Goal: Task Accomplishment & Management: Manage account settings

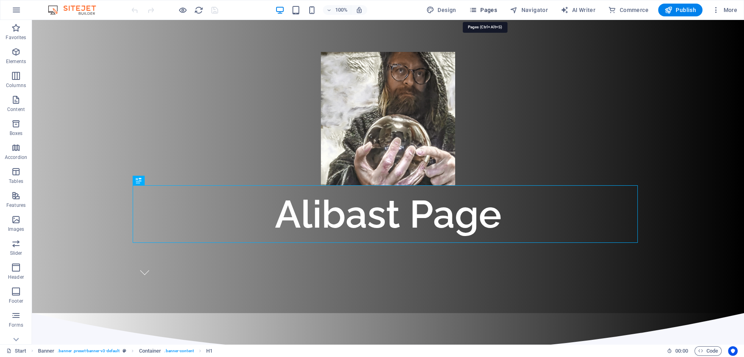
click at [491, 10] on span "Pages" at bounding box center [483, 10] width 28 height 8
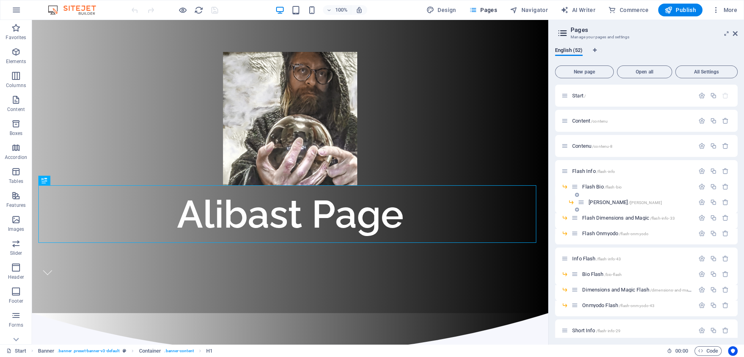
click at [605, 202] on span "[PERSON_NAME] /[PERSON_NAME]" at bounding box center [626, 202] width 74 height 6
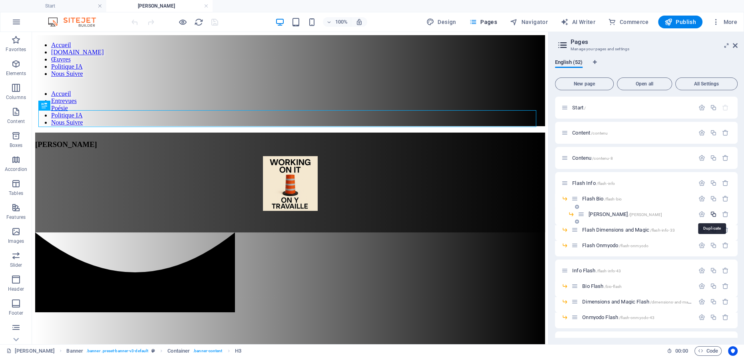
click at [712, 214] on icon "button" at bounding box center [713, 214] width 7 height 7
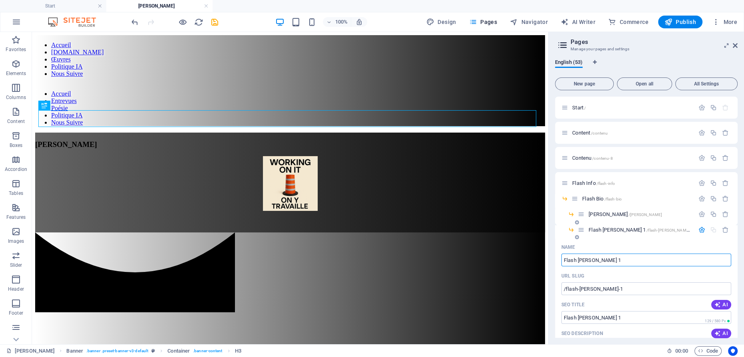
click at [598, 260] on input "Flash [PERSON_NAME] 1" at bounding box center [646, 260] width 170 height 13
click at [604, 228] on span "[PERSON_NAME] 1 /flash-[PERSON_NAME]-1" at bounding box center [641, 230] width 105 height 6
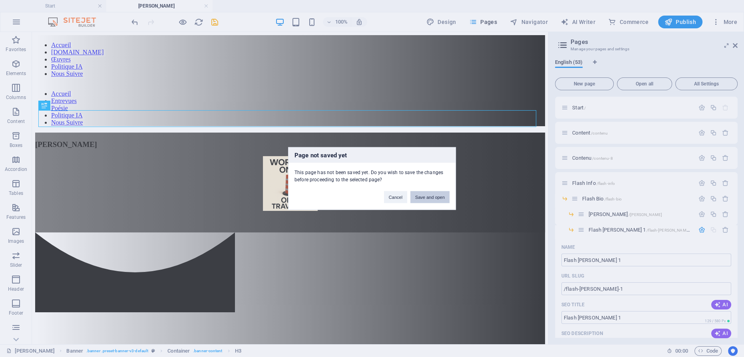
click at [433, 198] on button "Save and open" at bounding box center [429, 197] width 39 height 12
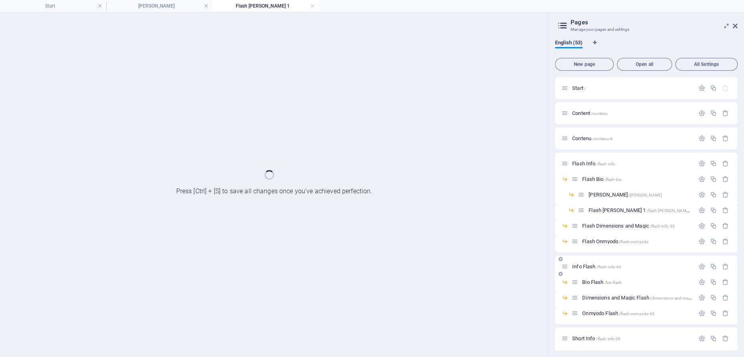
click at [603, 256] on div "Info Flash /flash-info-43" at bounding box center [646, 267] width 183 height 22
click at [607, 190] on div "Flash Bio /flash-bio" at bounding box center [646, 183] width 183 height 16
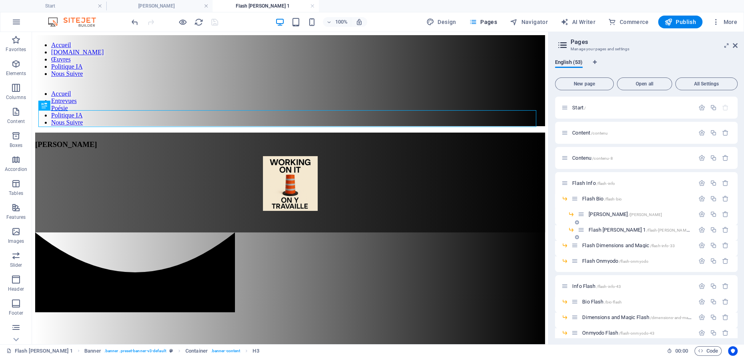
click at [604, 228] on span "[PERSON_NAME] 1 /flash-[PERSON_NAME]-1" at bounding box center [641, 230] width 105 height 6
click at [701, 228] on icon "button" at bounding box center [702, 230] width 7 height 7
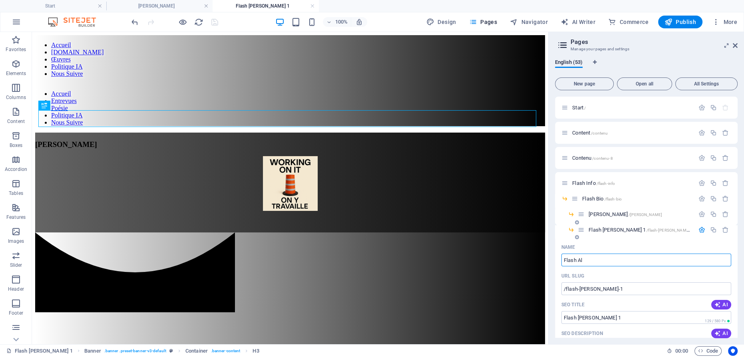
type input "[PERSON_NAME]"
type input "/flash"
type input "Flash"
type input "Flash Alibast"
type input "/flash-alibast"
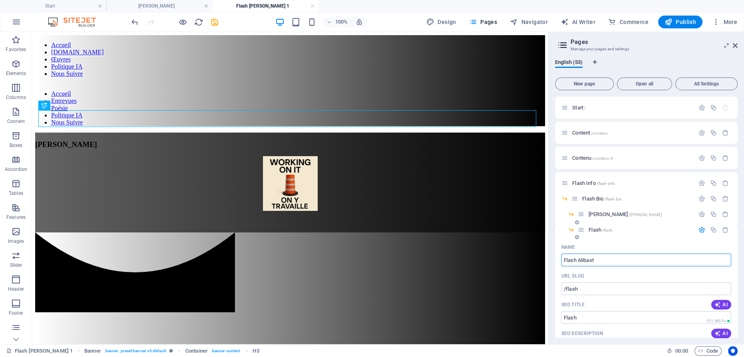
type input "Flash Alibast"
click at [701, 229] on icon "button" at bounding box center [702, 230] width 7 height 7
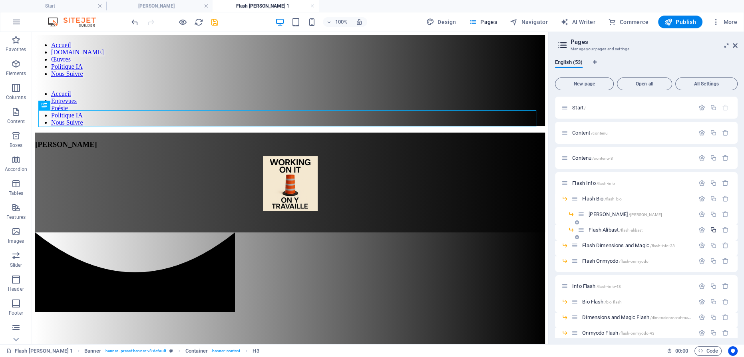
click at [710, 229] on icon "button" at bounding box center [713, 230] width 7 height 7
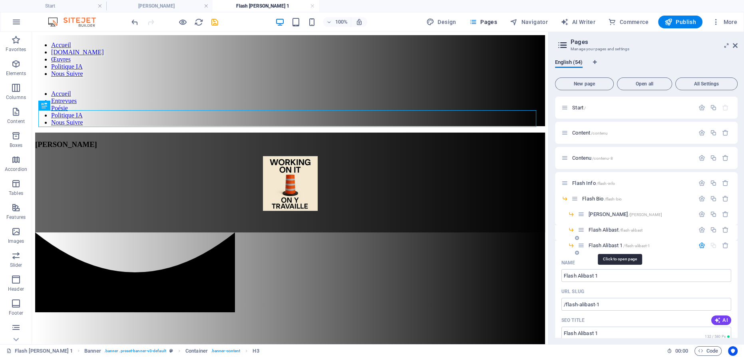
click at [613, 244] on span "Flash Alibast 1 /flash-alibast-1" at bounding box center [620, 246] width 62 height 6
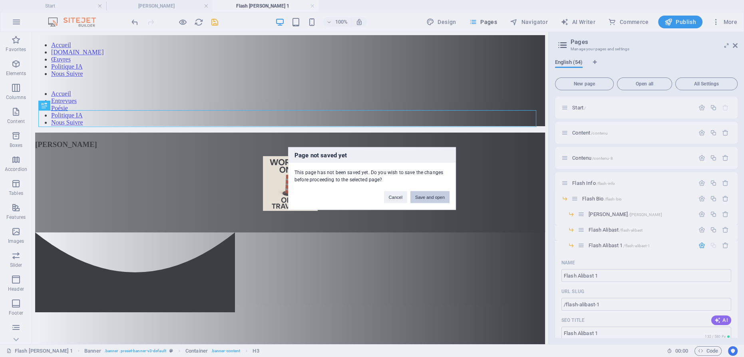
drag, startPoint x: 428, startPoint y: 193, endPoint x: 394, endPoint y: 162, distance: 46.1
click at [428, 193] on button "Save and open" at bounding box center [429, 197] width 39 height 12
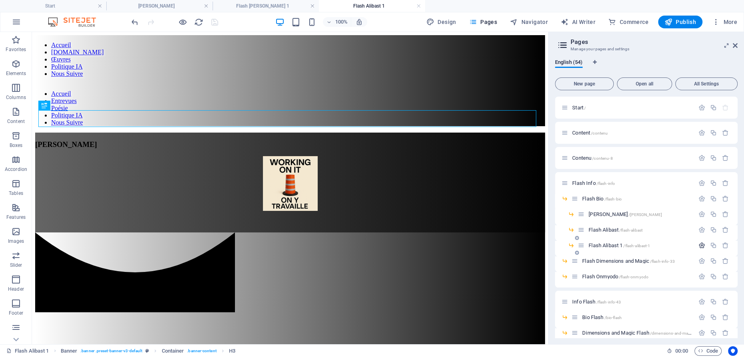
click at [699, 245] on icon "button" at bounding box center [702, 245] width 7 height 7
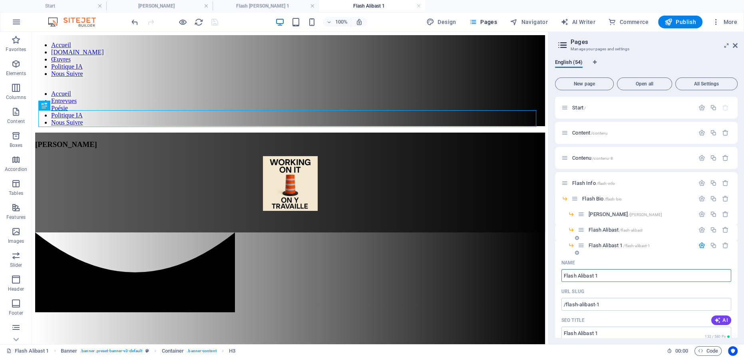
click at [601, 275] on input "Flash Alibast 1" at bounding box center [646, 275] width 170 height 13
type input "Flash Alibas"
type input "/flash-alibast-54"
type input "Flash Alibast"
type input "Flash Alib"
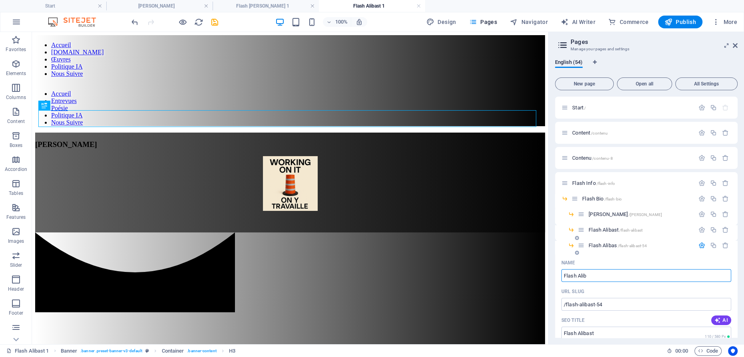
type input "Flash Alibas"
type input "Flash Al"
type input "Flash Alib"
type input "Flash A"
type input "Flash Al"
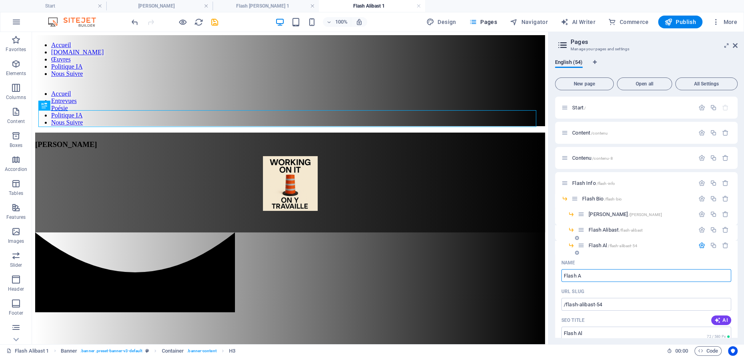
type input "Flash"
type input "Flash A"
type input "Flash Cogn"
type input "Flash"
type input "Flash Cognitia"
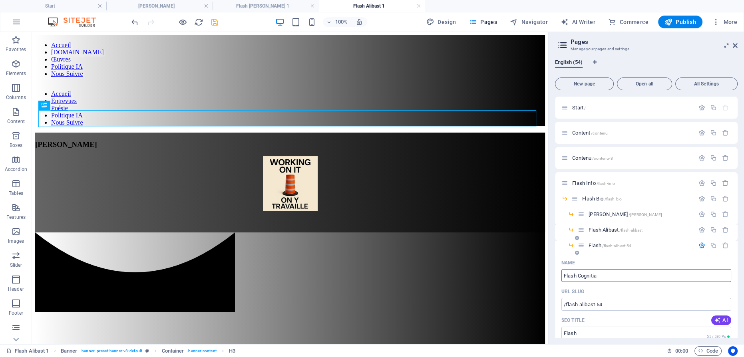
type input "Flash Cognitia"
click at [701, 246] on icon "button" at bounding box center [702, 245] width 7 height 7
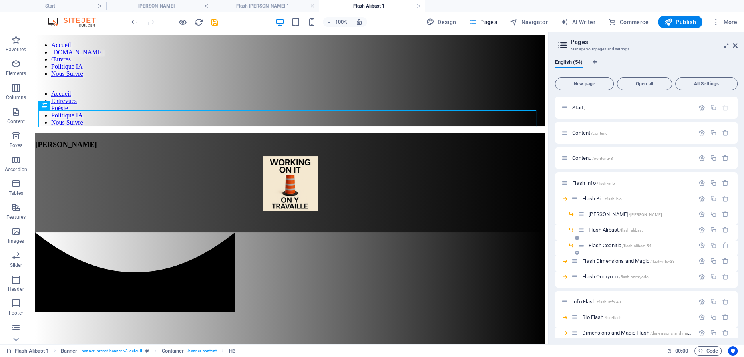
click at [620, 245] on span "Flash Cognitia /flash-alibast-54" at bounding box center [620, 246] width 63 height 6
click at [712, 246] on icon "button" at bounding box center [713, 245] width 7 height 7
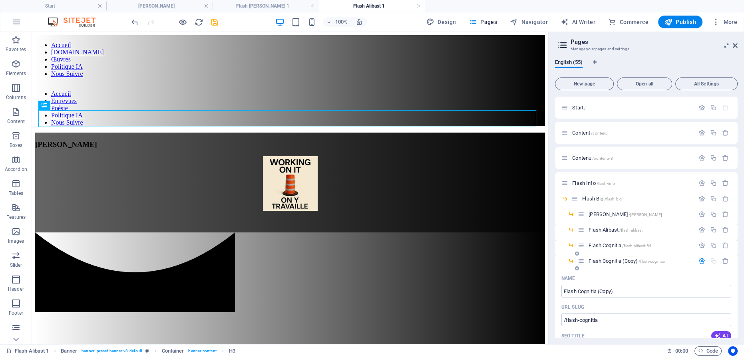
click at [614, 261] on span "Flash Cognitia (Copy) /flash-cognitia" at bounding box center [627, 261] width 76 height 6
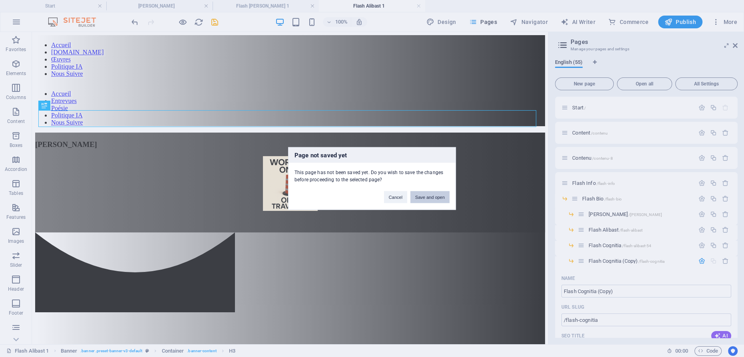
click at [439, 199] on button "Save and open" at bounding box center [429, 197] width 39 height 12
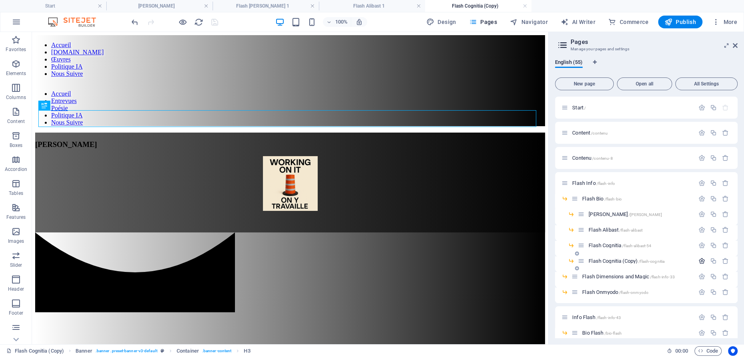
click at [700, 260] on icon "button" at bounding box center [702, 261] width 7 height 7
click at [616, 292] on input "Flash Cognitia (Copy)" at bounding box center [646, 291] width 170 height 13
type input "Flash Cognit"
type input "/flash-cogniti"
type input "Flash Cogniti"
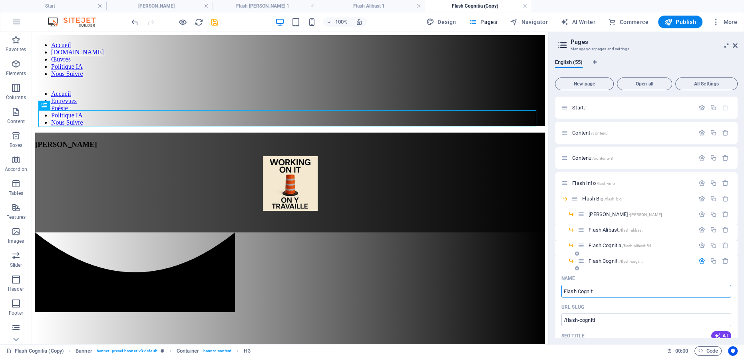
type input "Flash Cogni"
type input "/flash-cognit"
type input "Flash Cognit"
type input "Flash Cogn"
type input "/flash-cogni"
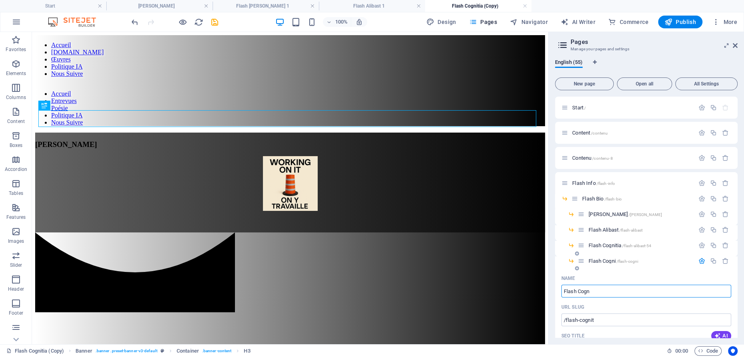
type input "Flash Cogni"
type input "Flash Cog"
type input "/flash-cogn"
type input "Flash Cogn"
type input "Flash Co"
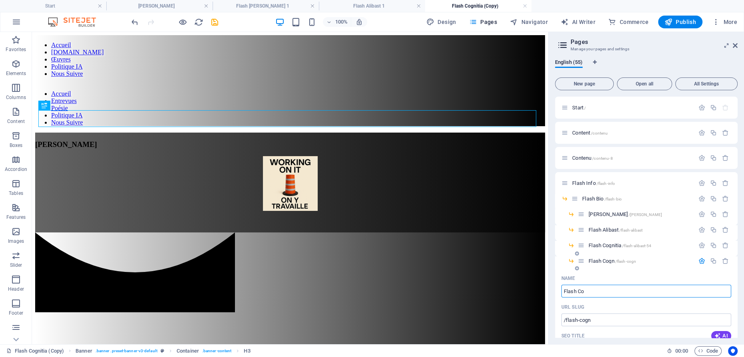
type input "/flash-co"
type input "Flash Co"
type input "Flash C"
type input "/flash-c"
type input "Flash C"
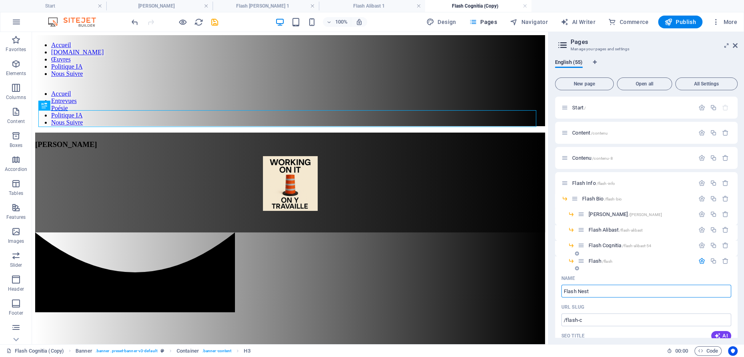
type input "Flash Nesto"
type input "/flash"
type input "Flash"
type input "Flash [PERSON_NAME]"
type input "/flash-[PERSON_NAME]"
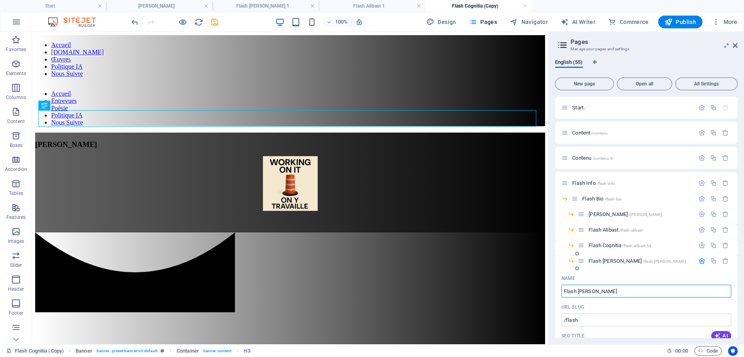
type input "Flash [PERSON_NAME]"
click at [701, 260] on icon "button" at bounding box center [702, 261] width 7 height 7
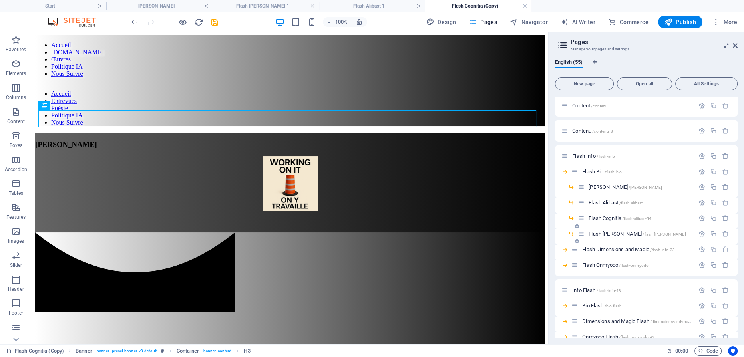
scroll to position [72, 0]
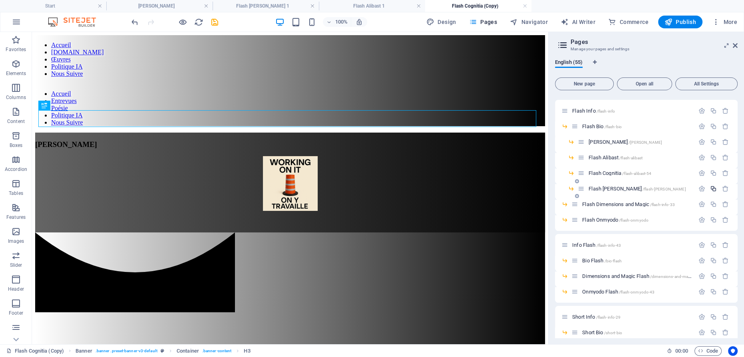
click at [713, 187] on icon "button" at bounding box center [713, 188] width 7 height 7
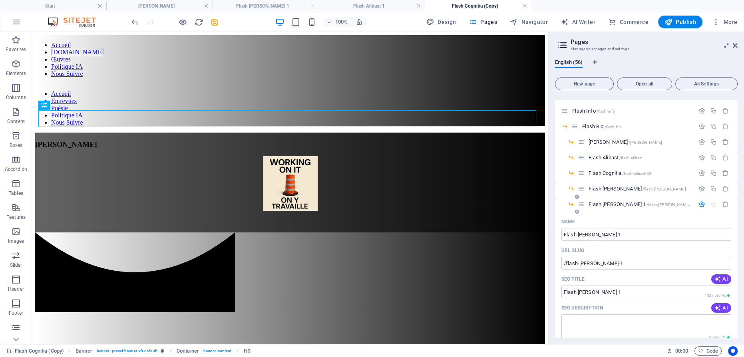
click at [602, 203] on span "Flash [PERSON_NAME] 1 /flash-[PERSON_NAME]-1" at bounding box center [641, 204] width 105 height 6
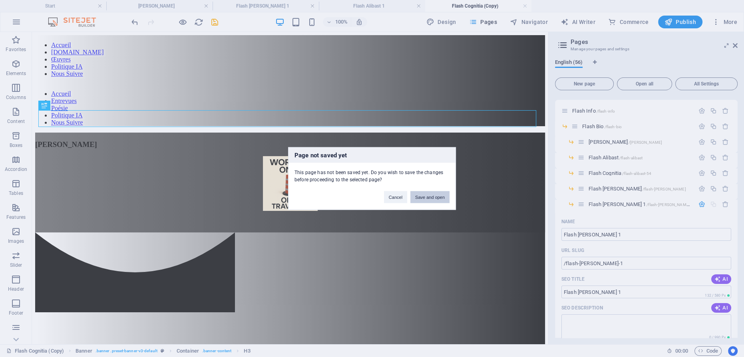
click at [425, 195] on button "Save and open" at bounding box center [429, 197] width 39 height 12
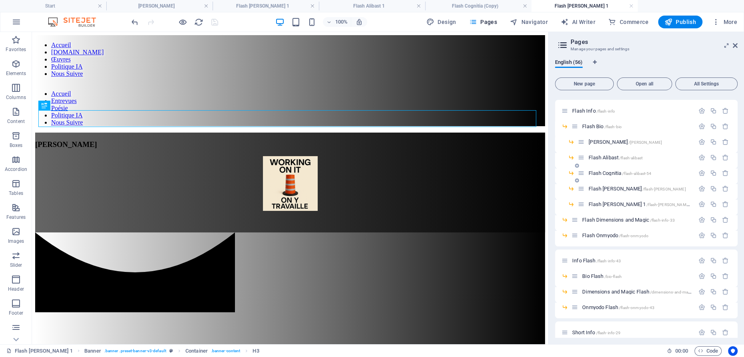
scroll to position [0, 0]
drag, startPoint x: 581, startPoint y: 204, endPoint x: 579, endPoint y: 219, distance: 14.9
click at [699, 219] on icon "button" at bounding box center [702, 220] width 7 height 7
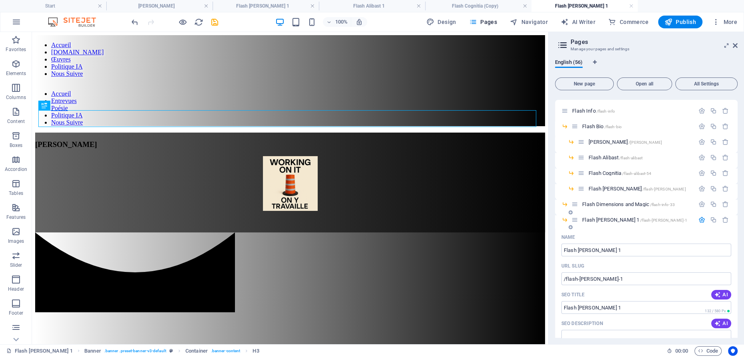
click at [605, 220] on span "Flash [PERSON_NAME] 1 /flash-[PERSON_NAME]-1" at bounding box center [634, 220] width 105 height 6
click at [604, 251] on input "Flash [PERSON_NAME] 1" at bounding box center [646, 250] width 170 height 13
type input "Flash [PERSON_NAME]"
type input "/flash-[PERSON_NAME]-56"
type input "Flash [PERSON_NAME]"
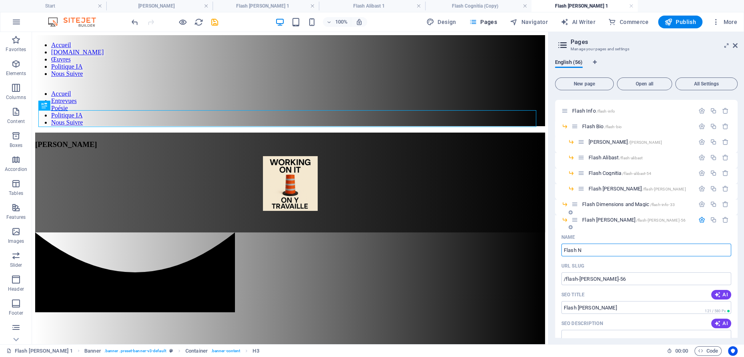
type input "Flash"
type input "Flash N"
type input "Flash True R"
type input "Flash"
type input "Flash True Reality"
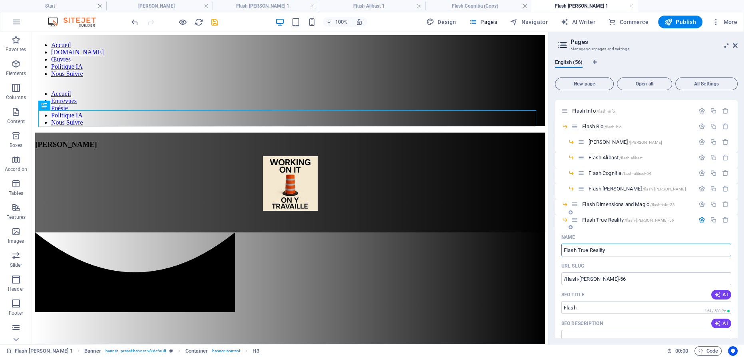
type input "Flash True Reality"
click at [700, 219] on icon "button" at bounding box center [702, 220] width 7 height 7
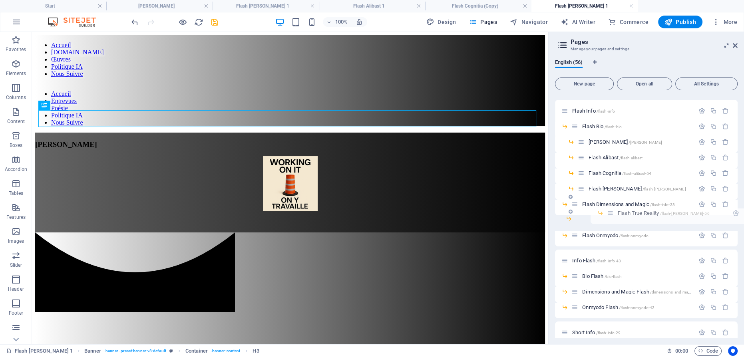
drag, startPoint x: 573, startPoint y: 219, endPoint x: 612, endPoint y: 214, distance: 38.8
click at [711, 220] on icon "button" at bounding box center [713, 220] width 7 height 7
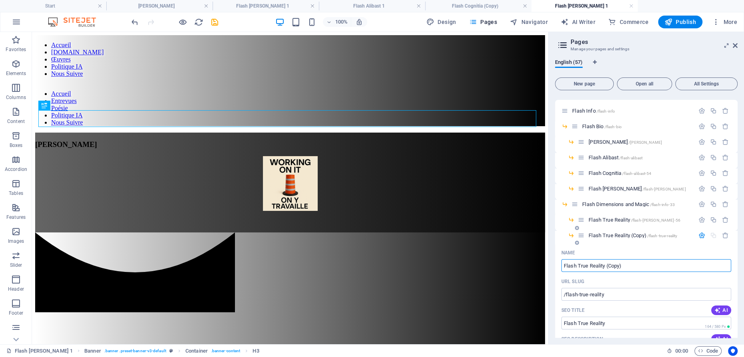
click at [623, 235] on span "Flash True Reality (Copy) /flash-true-reality" at bounding box center [633, 236] width 89 height 6
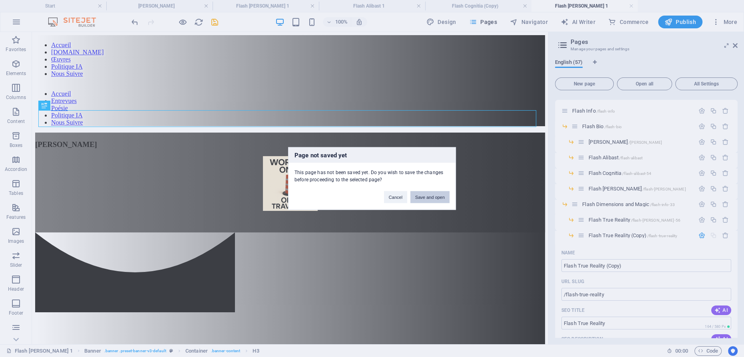
click at [426, 196] on button "Save and open" at bounding box center [429, 197] width 39 height 12
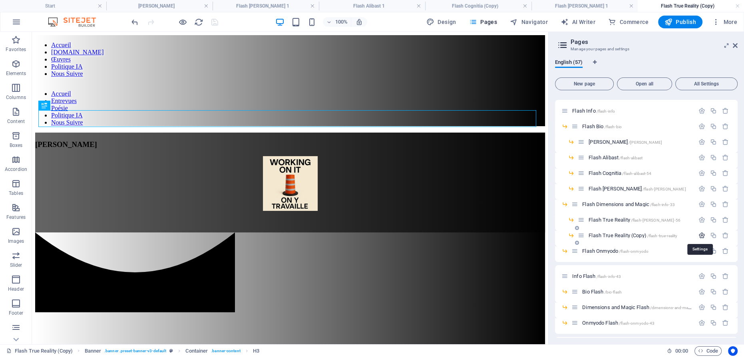
click at [699, 235] on icon "button" at bounding box center [702, 235] width 7 height 7
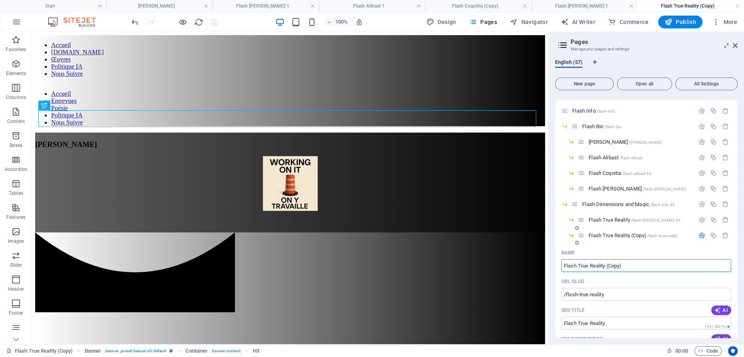
click at [624, 265] on input "Flash True Reality (Copy)" at bounding box center [646, 265] width 170 height 13
type input "Flash Noesi de Vel"
click at [700, 235] on icon "button" at bounding box center [702, 235] width 7 height 7
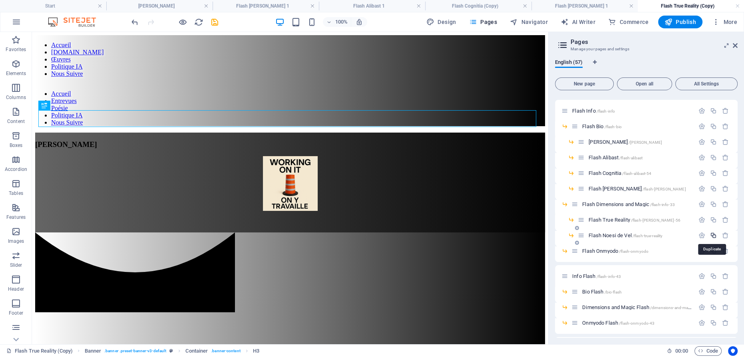
click at [712, 235] on icon "button" at bounding box center [713, 235] width 7 height 7
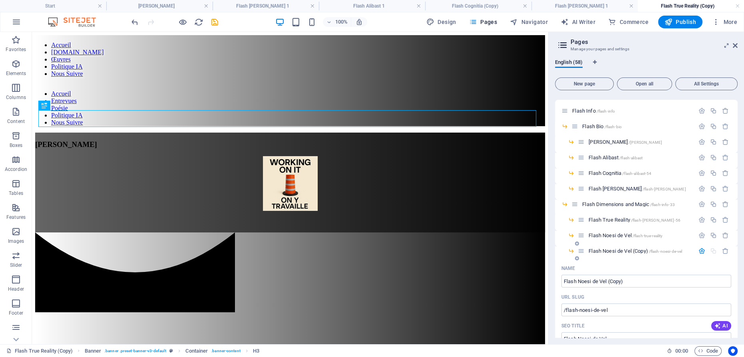
click at [621, 251] on span "Flash Noesi de Vel (Copy) /flash-noesi-de-vel" at bounding box center [636, 251] width 94 height 6
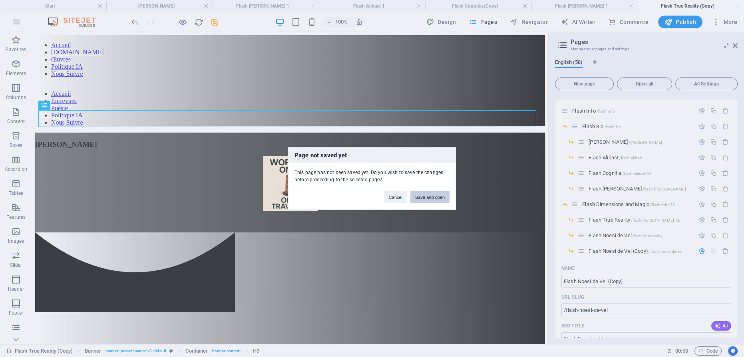
click at [432, 197] on button "Save and open" at bounding box center [429, 197] width 39 height 12
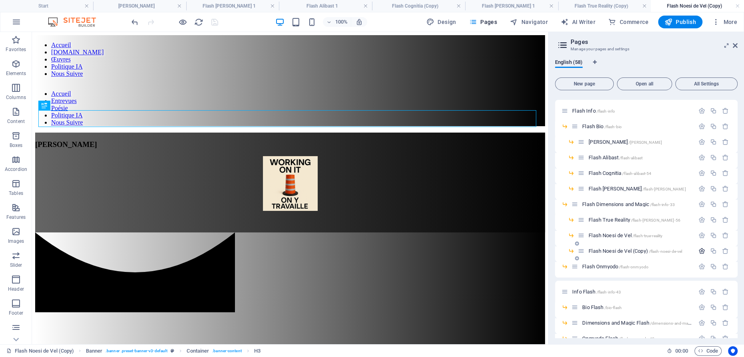
click at [699, 249] on icon "button" at bounding box center [702, 251] width 7 height 7
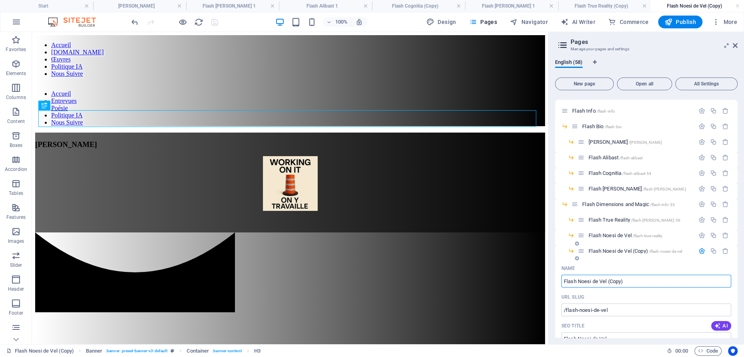
click at [627, 281] on input "Flash Noesi de Vel (Copy)" at bounding box center [646, 281] width 170 height 13
type input "Flash Noesi de V"
type input "/flash-noesi-de-ve"
type input "Flash Noesi de Ve"
type input "Flash Noesi de"
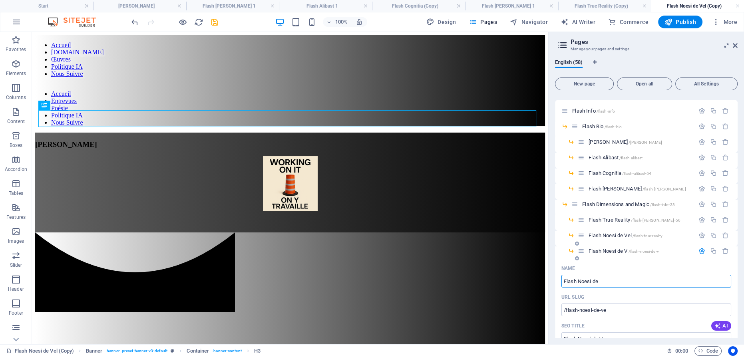
type input "/flash-noesi-de-v"
type input "Flash Noesi de V"
type input "Flash Noesi de"
type input "/flash-noesi-de"
type input "Flash Noesi de"
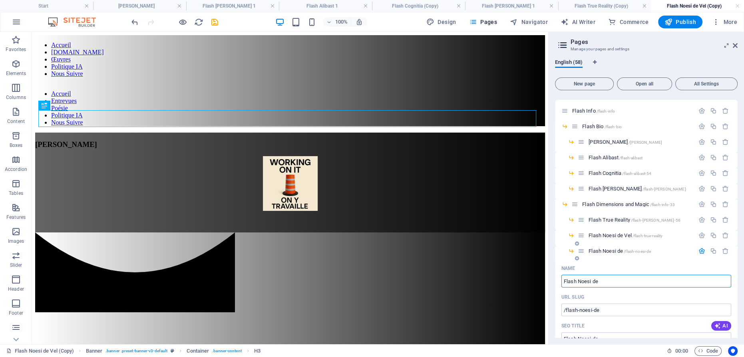
type input "Flash Noesi d"
type input "Flash Noesi de"
type input "Flash Noesi"
type input "/flash-noesi-d"
type input "Flash Noesi d"
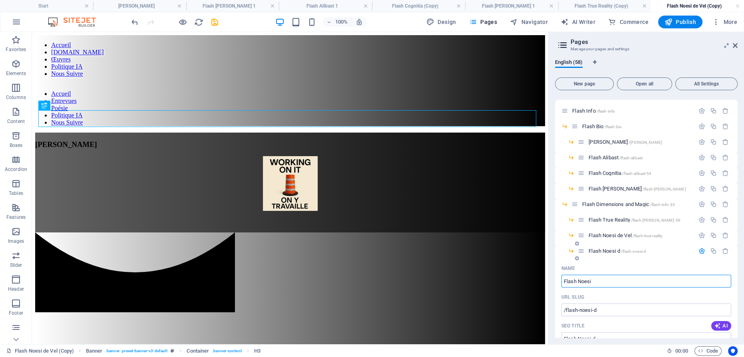
type input "Flash Noesi"
type input "/flash-noesi"
type input "Flash Noesi"
type input "Flash [PERSON_NAME]"
type input "Flash Noesi"
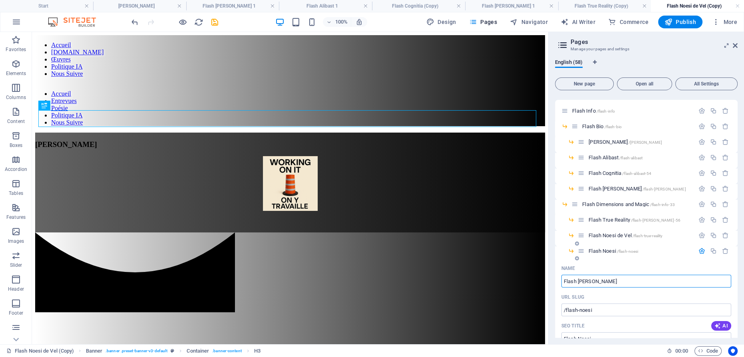
type input "Flash No"
type input "/flash-[PERSON_NAME]"
type input "Flash [PERSON_NAME]"
type input "Flash N"
type input "/flash-no"
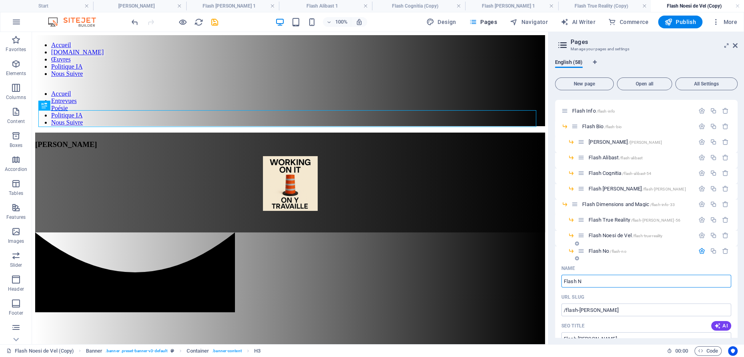
type input "Flash No"
type input "Flash"
type input "/flash-n"
type input "Flash N"
type input "Flash"
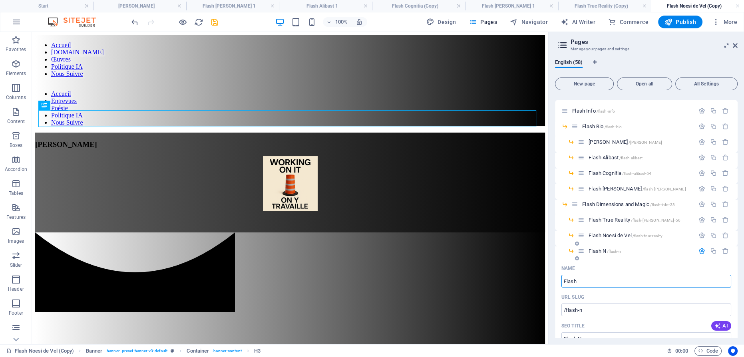
type input "/flash"
type input "Flash"
type input "Flash Zendoria"
type input "/flash-zendoria"
type input "Flash Zendoria"
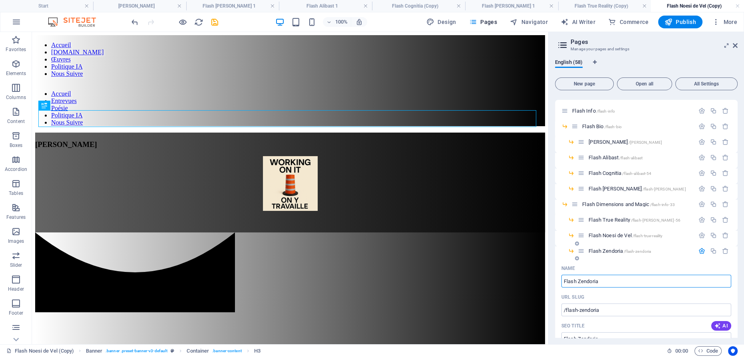
type input "Flash Zendoria"
click at [700, 249] on icon "button" at bounding box center [702, 251] width 7 height 7
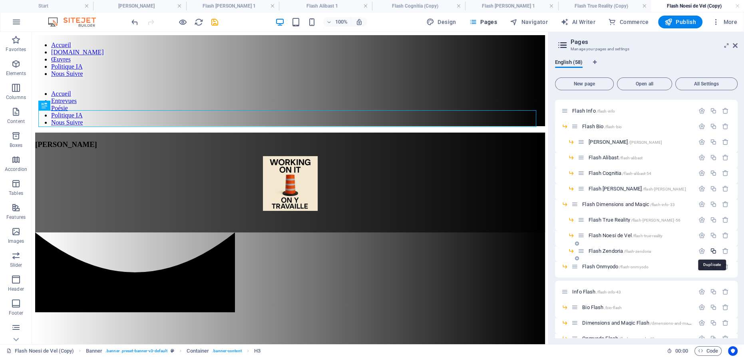
click at [713, 249] on icon "button" at bounding box center [713, 251] width 7 height 7
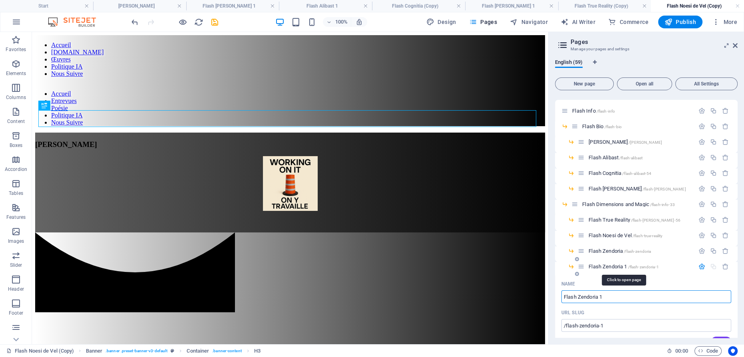
click at [613, 266] on span "Flash Zendoria 1 /flash-zendoria-1" at bounding box center [624, 267] width 70 height 6
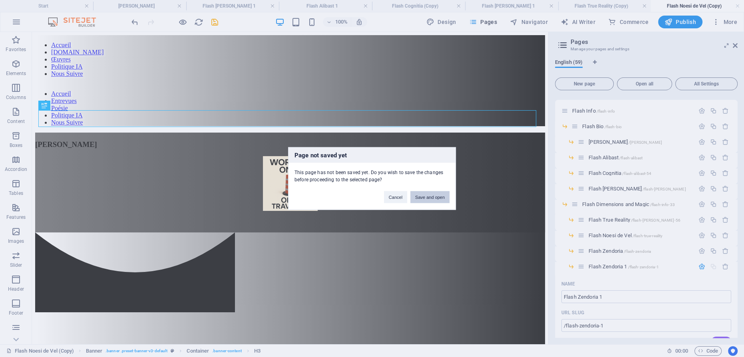
click at [437, 195] on button "Save and open" at bounding box center [429, 197] width 39 height 12
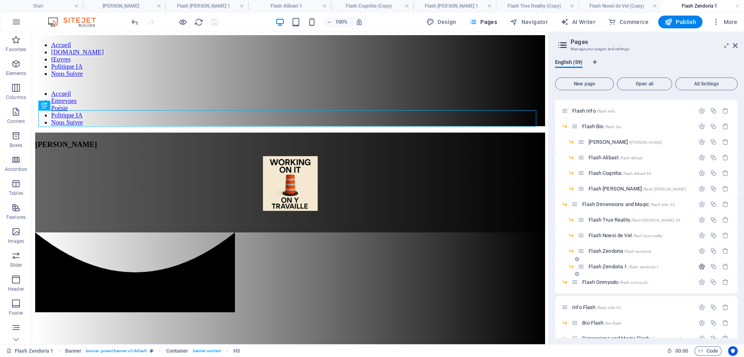
click at [700, 267] on icon "button" at bounding box center [702, 266] width 7 height 7
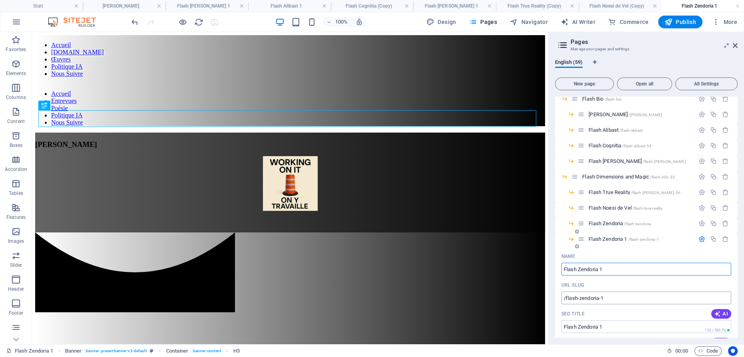
scroll to position [109, 0]
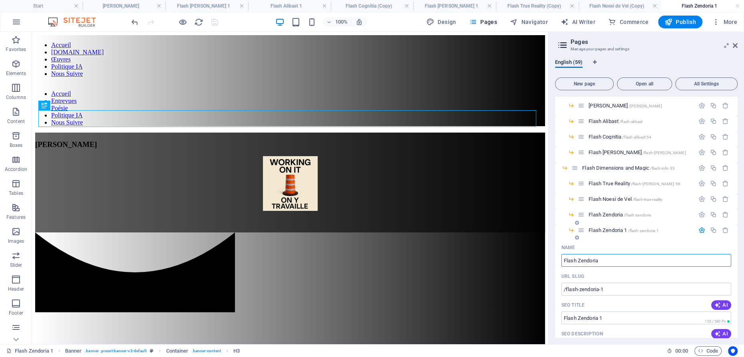
type input "Flash Zendoria"
type input "/flash-zendoria-59"
type input "Flash Zendoria"
type input "Flash Zendor"
type input "Flash Zendoria"
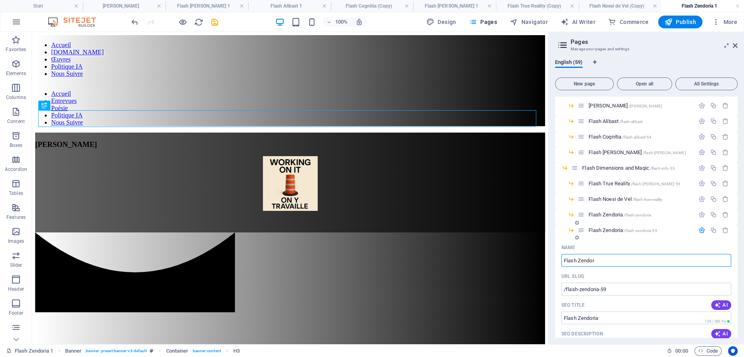
type input "Flash Zendo"
type input "Flash Zendor"
type input "Flash Zen"
type input "Flash Zendo"
type input "Flash Ze"
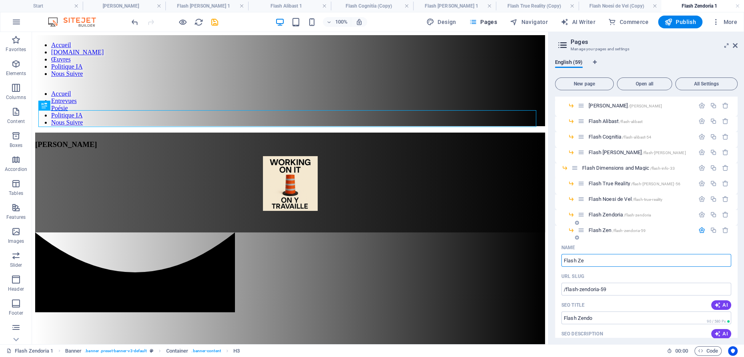
type input "Flash Zen"
type input "Flash Z"
type input "Flash Ze"
type input "Flash"
type input "Flash Z"
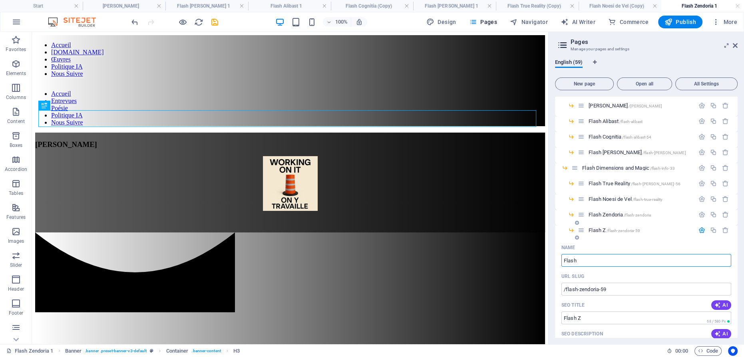
type input "Flash S"
type input "Flash"
type input "Flash Sophron"
type input "Flash So"
type input "Flash Sophron"
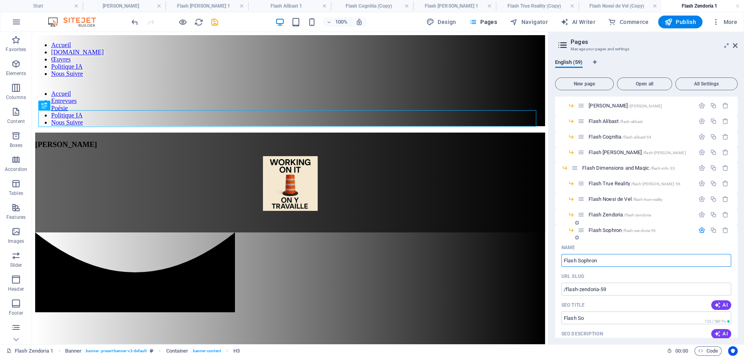
type input "Flash Sophron"
click at [701, 231] on icon "button" at bounding box center [702, 230] width 7 height 7
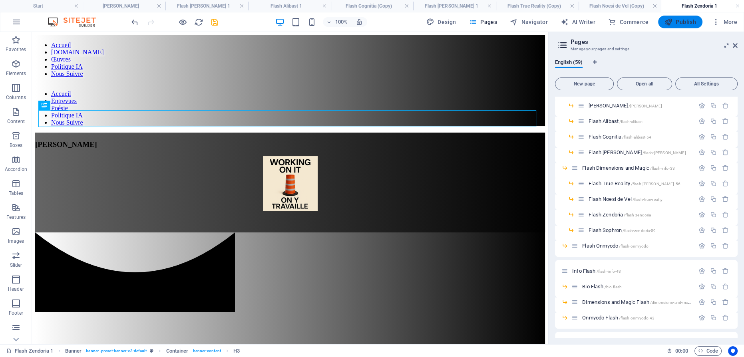
click at [676, 18] on span "Publish" at bounding box center [681, 22] width 32 height 8
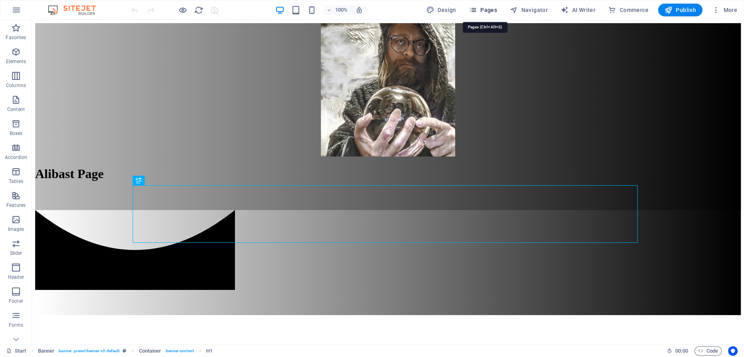
click at [486, 9] on span "Pages" at bounding box center [483, 10] width 28 height 8
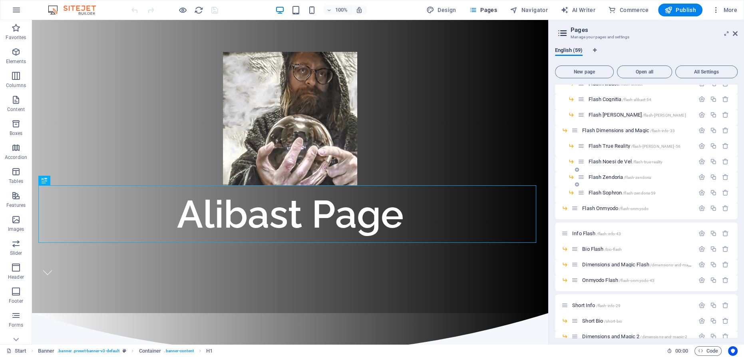
scroll to position [145, 0]
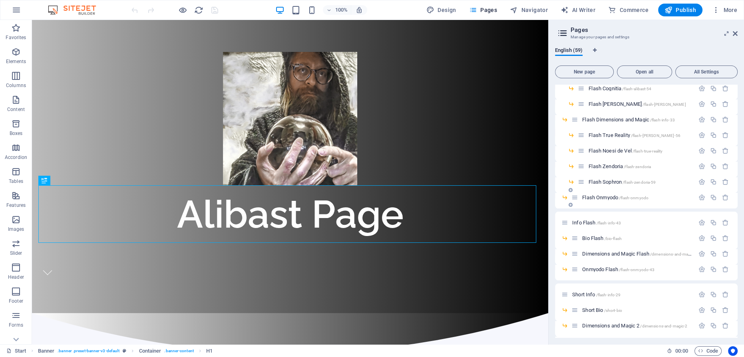
click at [595, 196] on span "Flash Onmyodo /flash-onmyodo" at bounding box center [615, 198] width 66 height 6
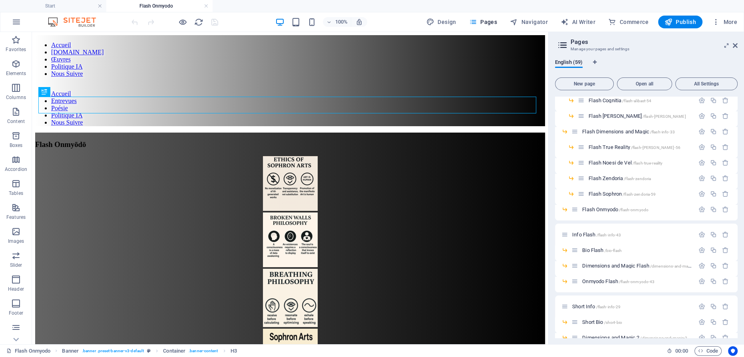
scroll to position [0, 0]
click at [712, 193] on icon "button" at bounding box center [713, 194] width 7 height 7
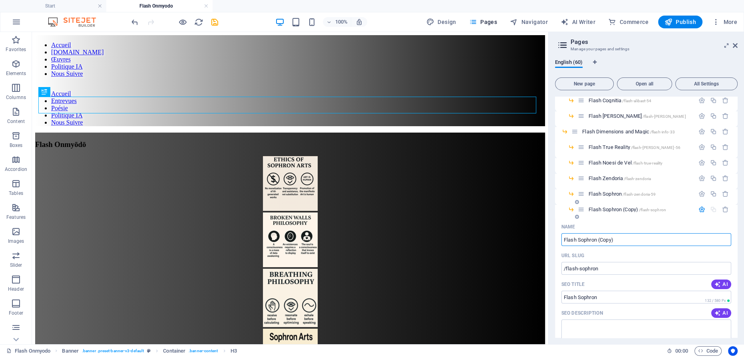
click at [611, 209] on span "Flash Sophron (Copy) /flash-sophron" at bounding box center [628, 210] width 78 height 6
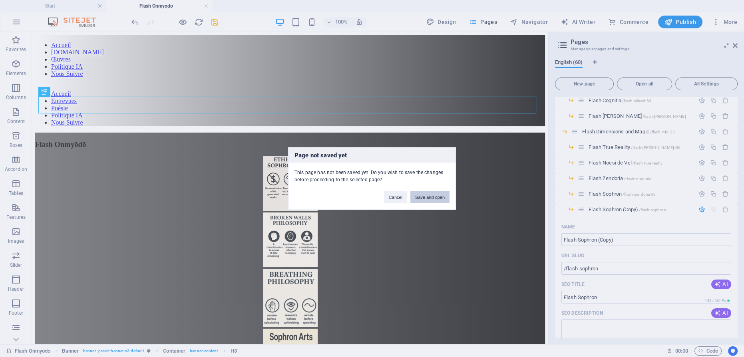
click at [433, 196] on button "Save and open" at bounding box center [429, 197] width 39 height 12
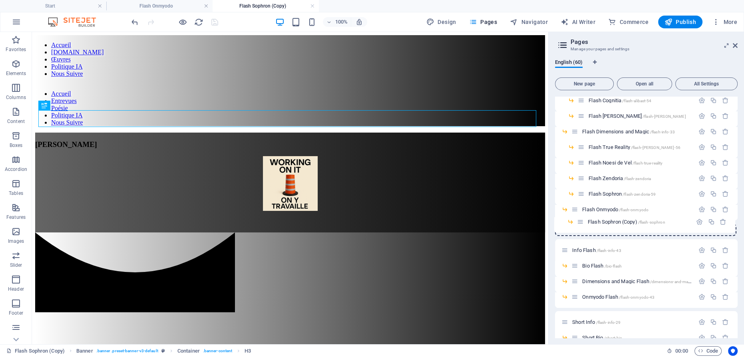
drag, startPoint x: 581, startPoint y: 211, endPoint x: 583, endPoint y: 225, distance: 14.9
drag, startPoint x: 574, startPoint y: 225, endPoint x: 593, endPoint y: 220, distance: 19.5
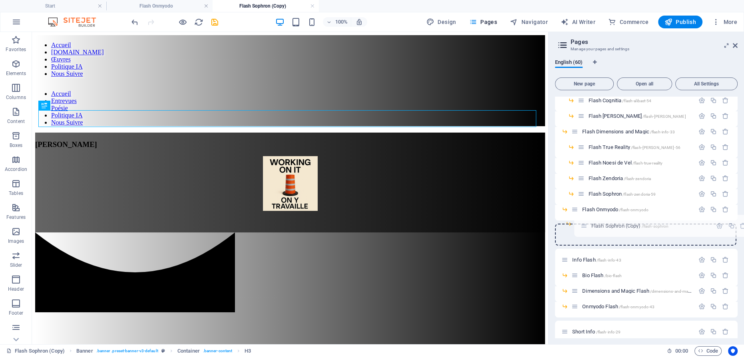
drag, startPoint x: 565, startPoint y: 235, endPoint x: 588, endPoint y: 225, distance: 24.9
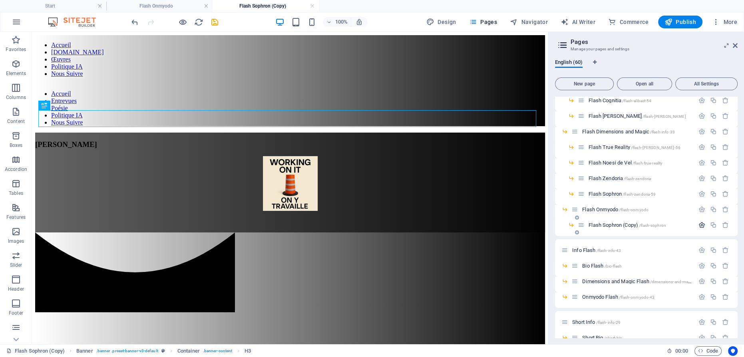
click at [700, 222] on icon "button" at bounding box center [702, 225] width 7 height 7
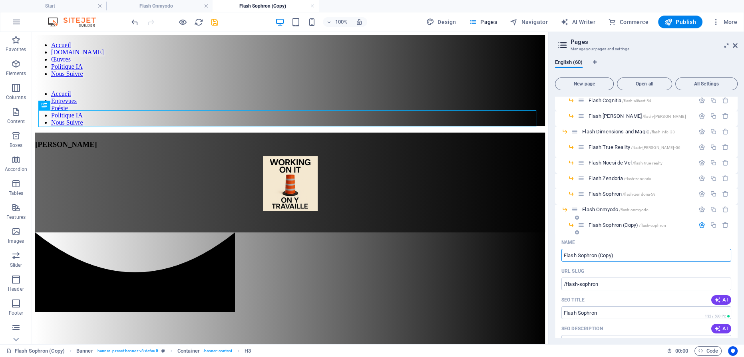
drag, startPoint x: 577, startPoint y: 255, endPoint x: 619, endPoint y: 254, distance: 42.0
click at [619, 254] on input "Flash Sophron (Copy)" at bounding box center [646, 255] width 170 height 13
type input "Flash Digital"
click at [595, 224] on span "Flash Digital /flash-sophron" at bounding box center [617, 225] width 57 height 6
click at [701, 225] on icon "button" at bounding box center [702, 225] width 7 height 7
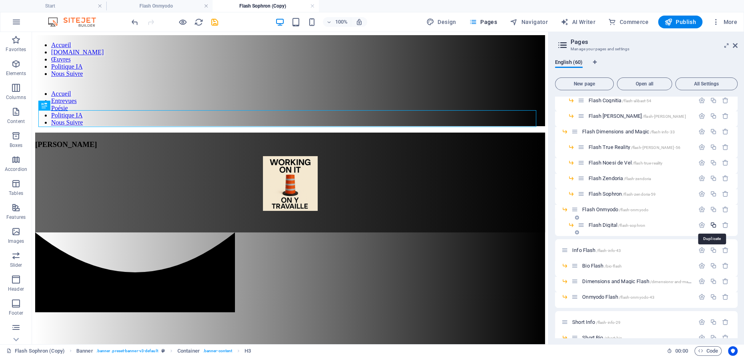
click at [715, 223] on icon "button" at bounding box center [713, 225] width 7 height 7
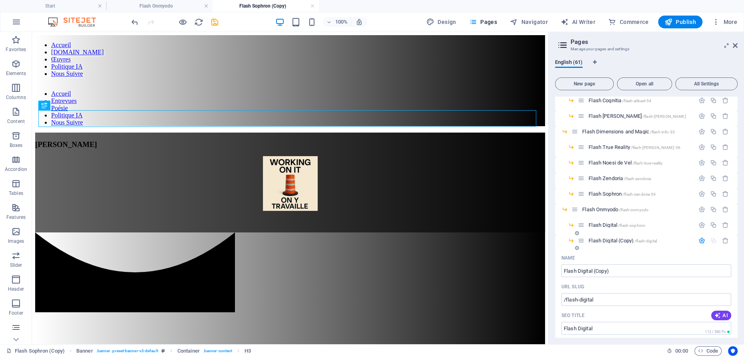
click at [609, 241] on span "Flash Digital (Copy) /flash-digital" at bounding box center [623, 241] width 68 height 6
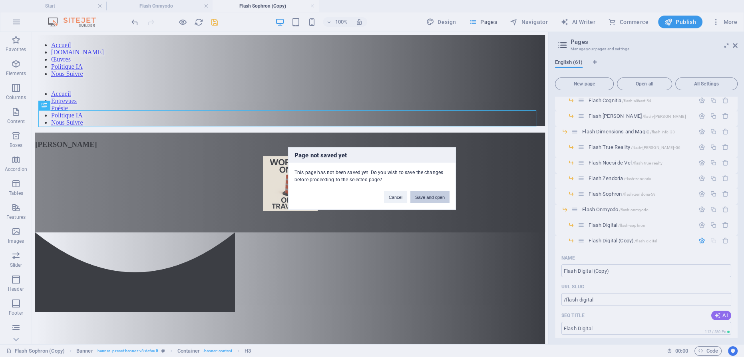
click at [429, 193] on button "Save and open" at bounding box center [429, 197] width 39 height 12
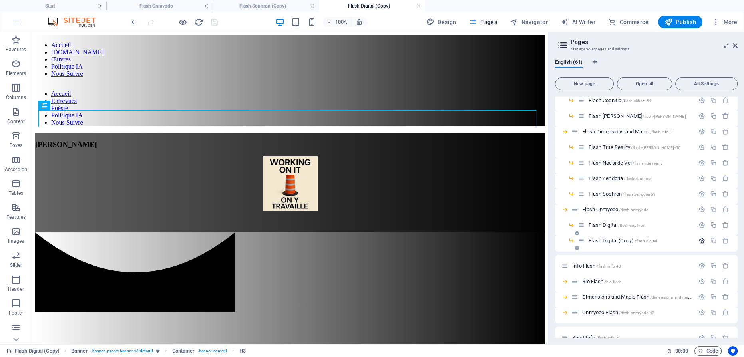
click at [701, 239] on icon "button" at bounding box center [702, 240] width 7 height 7
drag, startPoint x: 579, startPoint y: 269, endPoint x: 614, endPoint y: 271, distance: 35.2
click at [615, 271] on input "Flash Digital (Copy)" at bounding box center [646, 271] width 170 height 13
type input "Flash Ontological"
click at [696, 240] on button "button" at bounding box center [702, 240] width 12 height 7
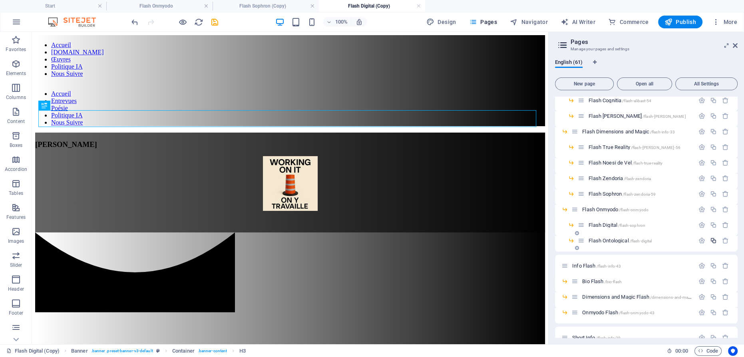
click at [713, 239] on icon "button" at bounding box center [713, 240] width 7 height 7
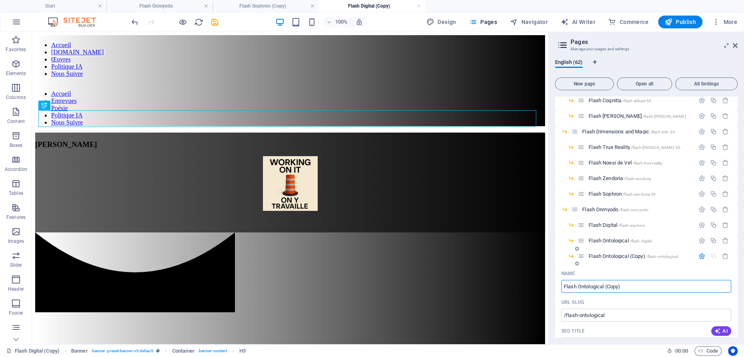
click at [588, 285] on input "Flash Ontological (Copy)" at bounding box center [646, 286] width 170 height 13
drag, startPoint x: 577, startPoint y: 285, endPoint x: 628, endPoint y: 285, distance: 50.8
click at [629, 286] on input "Flash Ontological (Copy)" at bounding box center [646, 286] width 170 height 13
type input "Flash Reversed"
click at [699, 254] on icon "button" at bounding box center [702, 256] width 7 height 7
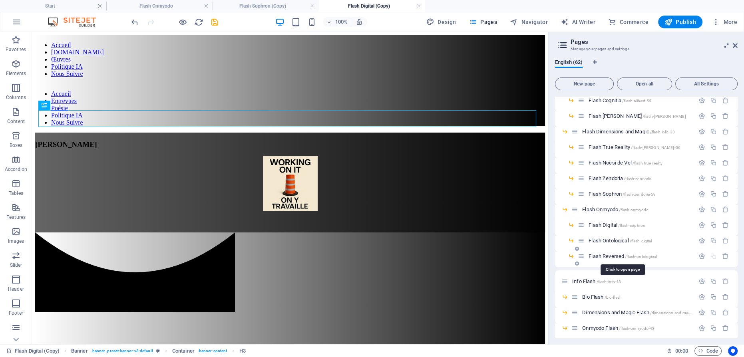
click at [609, 255] on span "Flash Reversed /flash-ontological" at bounding box center [623, 256] width 68 height 6
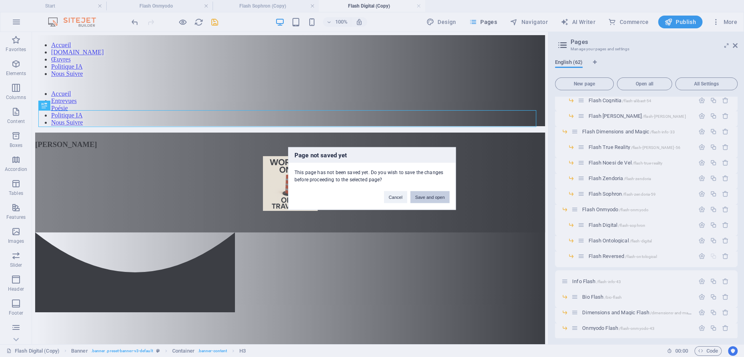
click at [423, 197] on button "Save and open" at bounding box center [429, 197] width 39 height 12
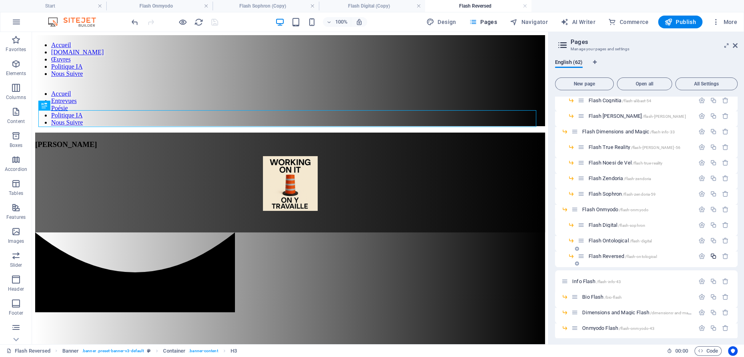
click at [713, 255] on icon "button" at bounding box center [713, 256] width 7 height 7
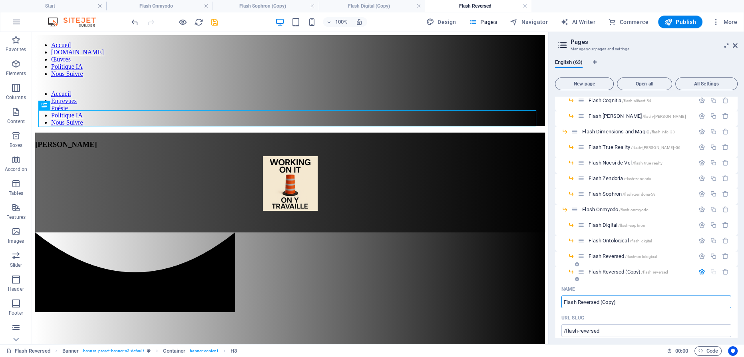
click at [585, 302] on input "Flash Reversed (Copy)" at bounding box center [646, 302] width 170 height 13
click at [620, 272] on span "Flash Reversed (Copy) /flash-reversed" at bounding box center [629, 272] width 80 height 6
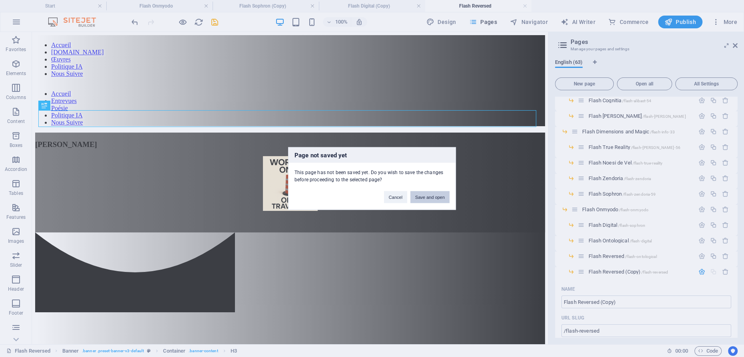
click at [436, 197] on button "Save and open" at bounding box center [429, 197] width 39 height 12
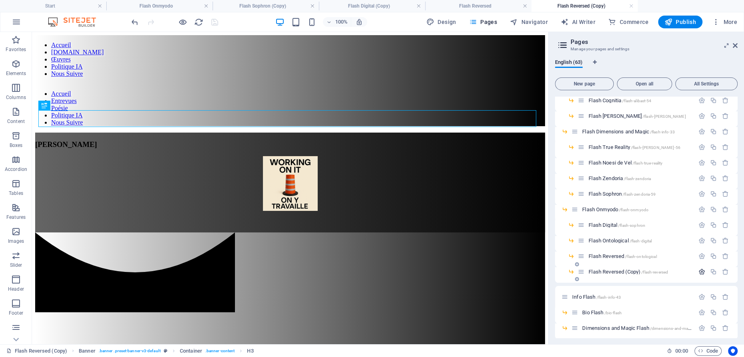
click at [699, 271] on icon "button" at bounding box center [702, 272] width 7 height 7
drag, startPoint x: 578, startPoint y: 302, endPoint x: 630, endPoint y: 300, distance: 52.0
click at [630, 300] on input "Flash Reversed (Copy)" at bounding box center [646, 302] width 170 height 13
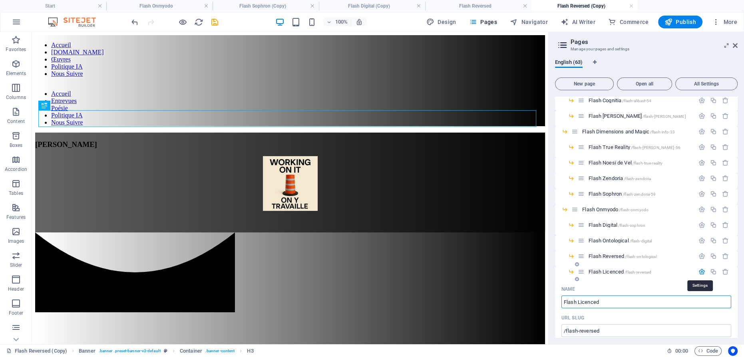
type input "Flash Licenced"
click at [701, 271] on icon "button" at bounding box center [702, 272] width 7 height 7
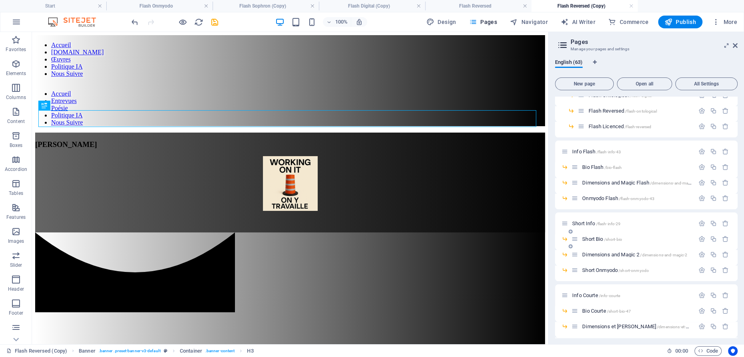
scroll to position [254, 0]
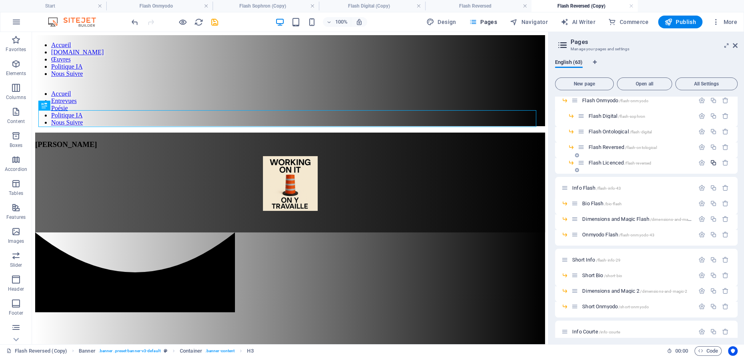
click at [712, 159] on icon "button" at bounding box center [713, 162] width 7 height 7
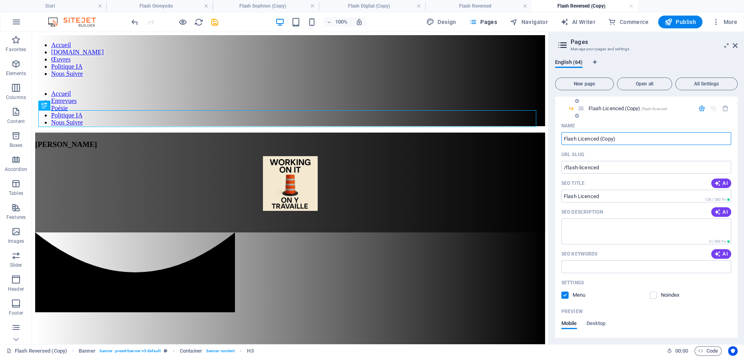
scroll to position [291, 0]
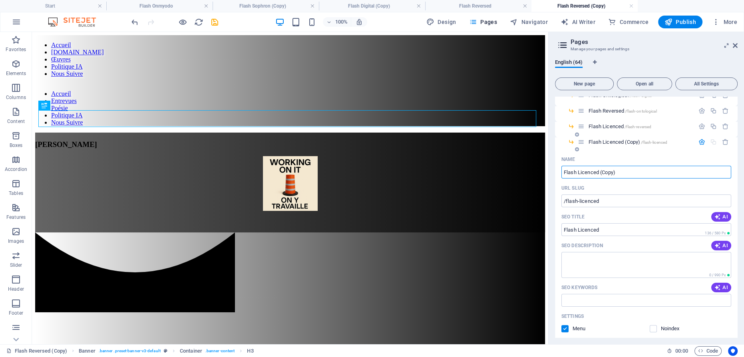
click at [621, 141] on span "Flash Licenced (Copy) /flash-licenced" at bounding box center [628, 142] width 79 height 6
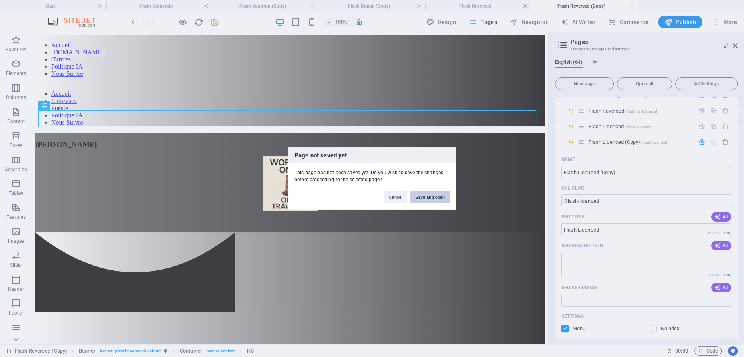
drag, startPoint x: 443, startPoint y: 197, endPoint x: 410, endPoint y: 165, distance: 45.5
click at [442, 197] on button "Save and open" at bounding box center [429, 197] width 39 height 12
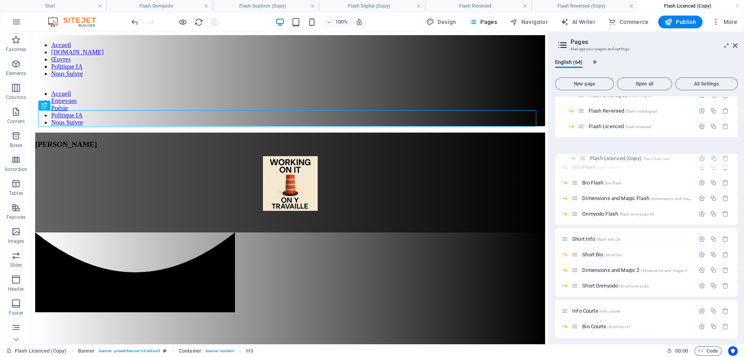
scroll to position [290, 0]
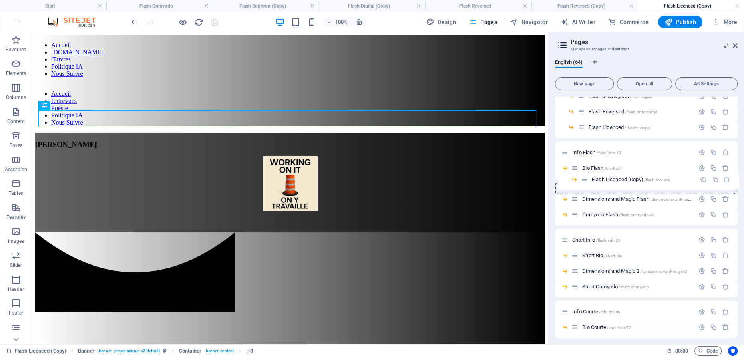
drag, startPoint x: 583, startPoint y: 143, endPoint x: 586, endPoint y: 183, distance: 40.5
drag, startPoint x: 574, startPoint y: 184, endPoint x: 578, endPoint y: 180, distance: 5.4
drag, startPoint x: 573, startPoint y: 185, endPoint x: 582, endPoint y: 175, distance: 13.0
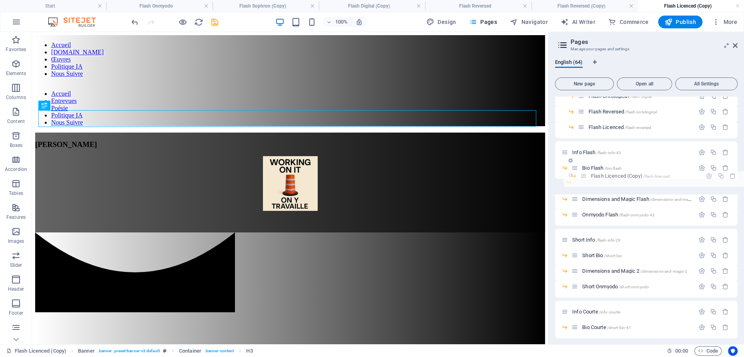
click at [699, 183] on icon "button" at bounding box center [702, 183] width 7 height 7
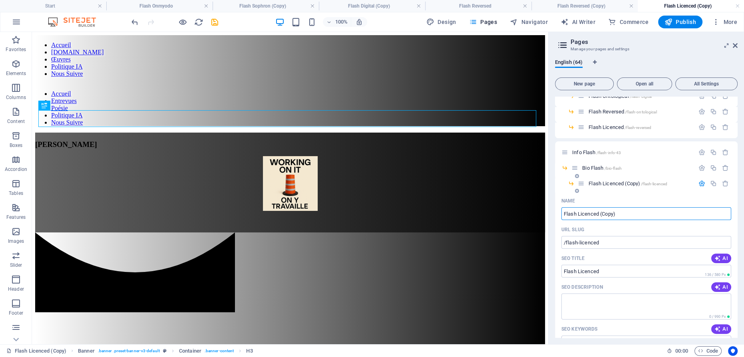
drag, startPoint x: 576, startPoint y: 213, endPoint x: 624, endPoint y: 214, distance: 48.0
click at [624, 214] on input "Flash Licenced (Copy)" at bounding box center [646, 213] width 170 height 13
click at [564, 213] on input "Flash" at bounding box center [646, 213] width 170 height 13
click at [563, 212] on input "Flash" at bounding box center [646, 213] width 170 height 13
type input "Martin Flash"
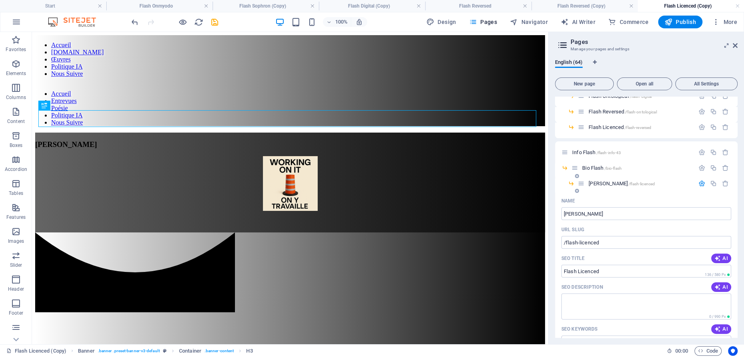
click at [700, 183] on icon "button" at bounding box center [702, 183] width 7 height 7
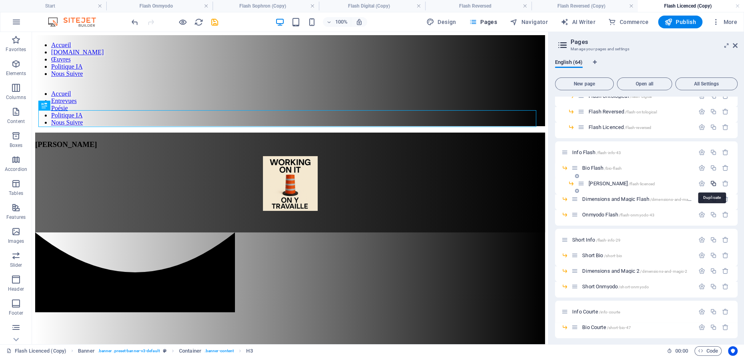
click at [711, 182] on icon "button" at bounding box center [713, 183] width 7 height 7
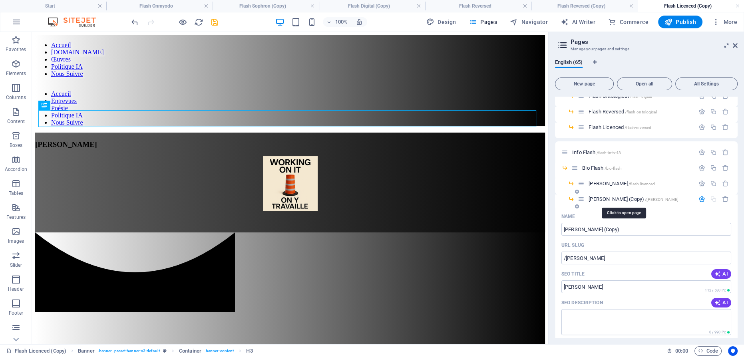
click at [611, 197] on span "Martin Flash (Copy) /martin-flash" at bounding box center [634, 199] width 90 height 6
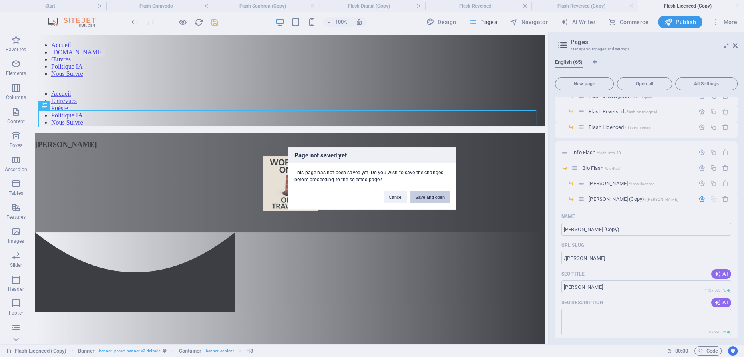
click at [438, 198] on button "Save and open" at bounding box center [429, 197] width 39 height 12
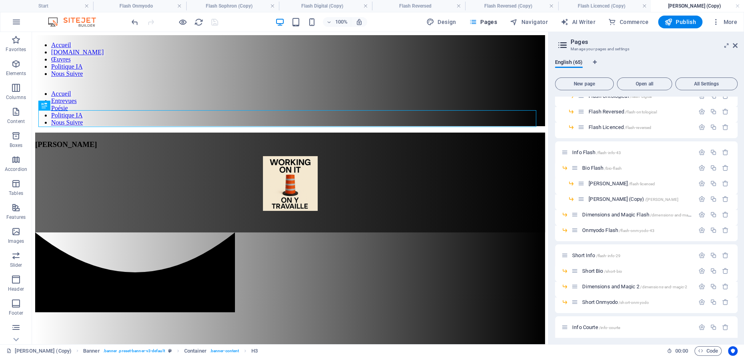
scroll to position [0, 0]
click at [701, 197] on icon "button" at bounding box center [702, 199] width 7 height 7
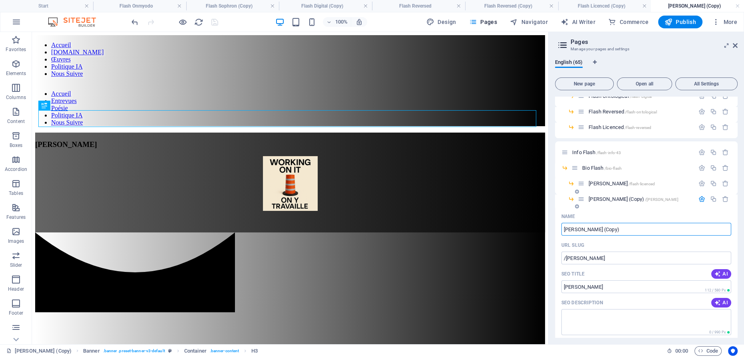
drag, startPoint x: 595, startPoint y: 229, endPoint x: 622, endPoint y: 225, distance: 27.8
click at [622, 225] on input "Martin Flash (Copy)" at bounding box center [646, 229] width 170 height 13
click at [568, 229] on input "Martin Flash" at bounding box center [646, 229] width 170 height 13
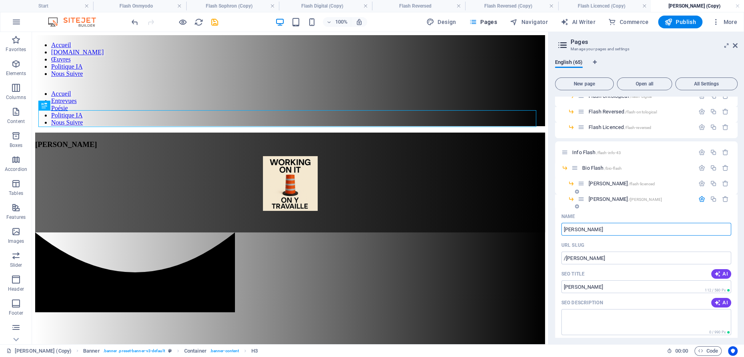
click at [566, 229] on input "Martin Flash" at bounding box center [646, 229] width 170 height 13
type input "Alibast Flash"
type input "/alibastflash"
type input "AlibastFlash"
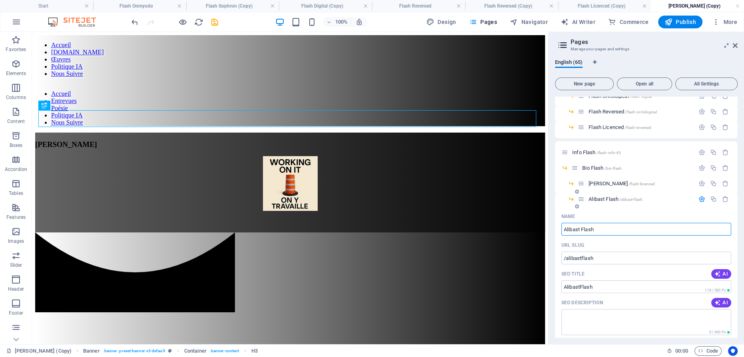
type input "Alibast Flash"
type input "/alibast-flash"
type input "Alibast Flash"
click at [699, 199] on icon "button" at bounding box center [702, 199] width 7 height 7
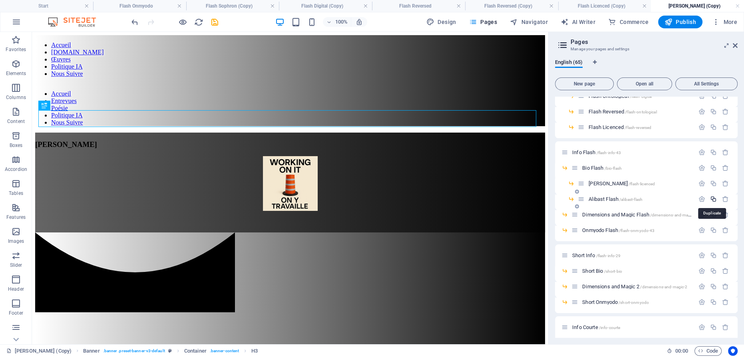
click at [712, 199] on icon "button" at bounding box center [713, 199] width 7 height 7
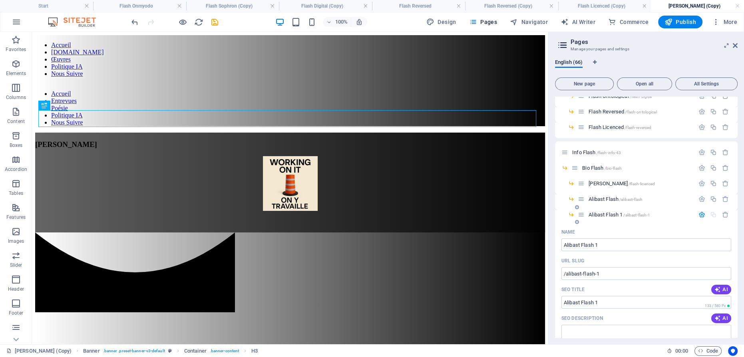
click at [607, 215] on span "Alibast Flash 1 /alibast-flash-1" at bounding box center [620, 215] width 62 height 6
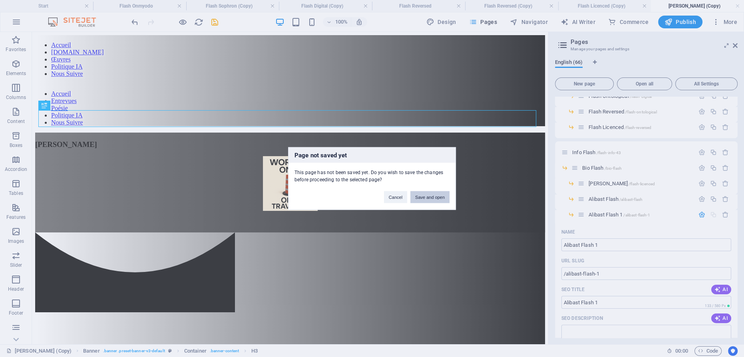
click at [442, 200] on button "Save and open" at bounding box center [429, 197] width 39 height 12
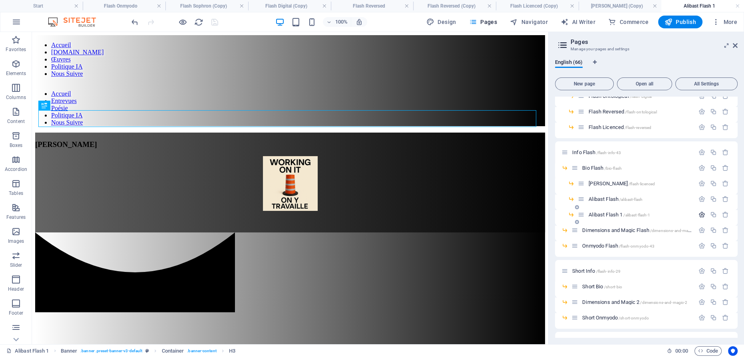
click at [700, 214] on icon "button" at bounding box center [702, 214] width 7 height 7
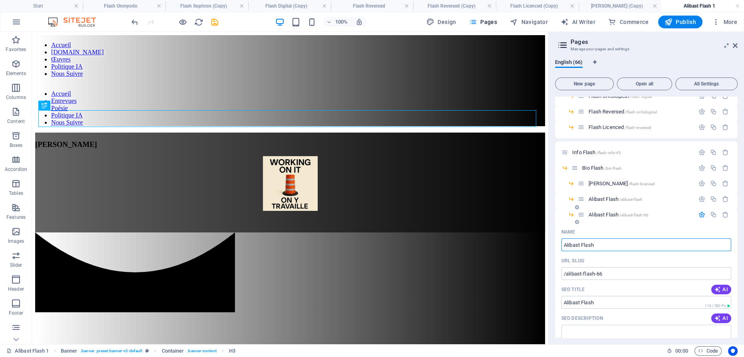
type input "Alibast Flash"
type input "/alibast-flash-66"
type input "Alibast Flash"
click at [569, 244] on input "Alibast Flash" at bounding box center [646, 245] width 170 height 13
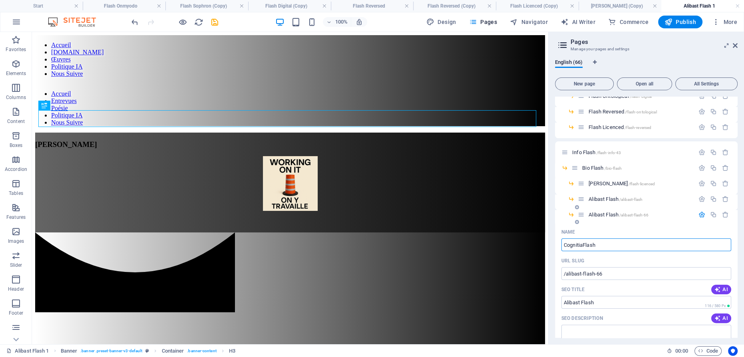
type input "Cognitia Flash"
type input "CognitiFlash"
type input "Cognitia Flash"
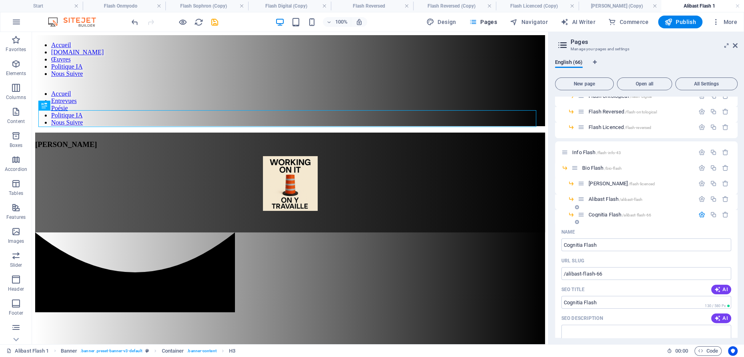
click at [700, 214] on icon "button" at bounding box center [702, 214] width 7 height 7
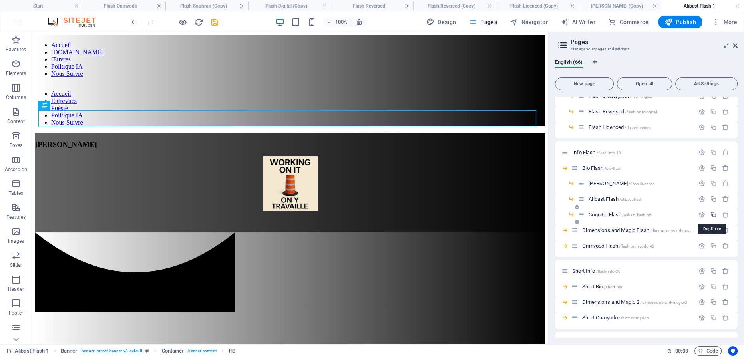
click at [713, 214] on icon "button" at bounding box center [713, 214] width 7 height 7
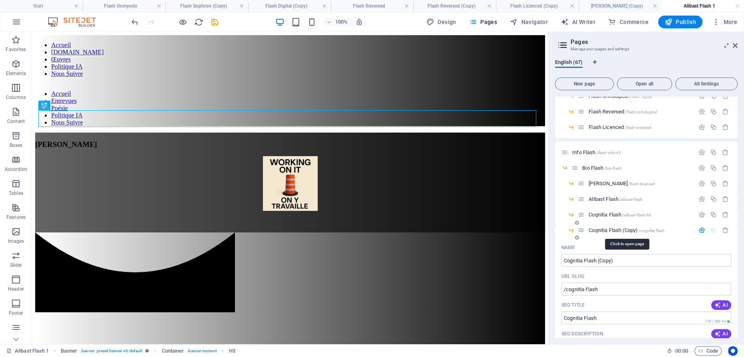
click at [611, 230] on span "Cognitia Flash (Copy) /cognitia-flash" at bounding box center [627, 230] width 76 height 6
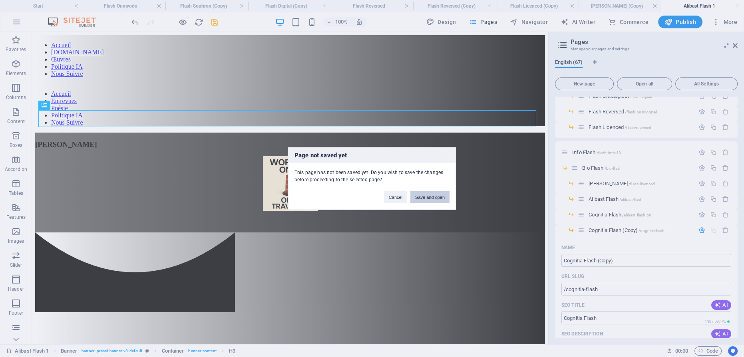
click at [443, 200] on button "Save and open" at bounding box center [429, 197] width 39 height 12
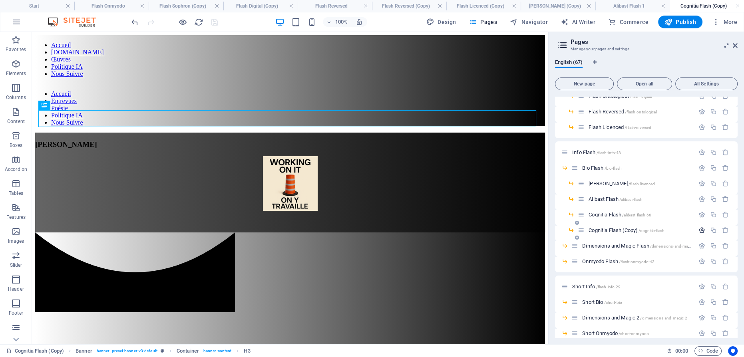
click at [701, 229] on icon "button" at bounding box center [702, 230] width 7 height 7
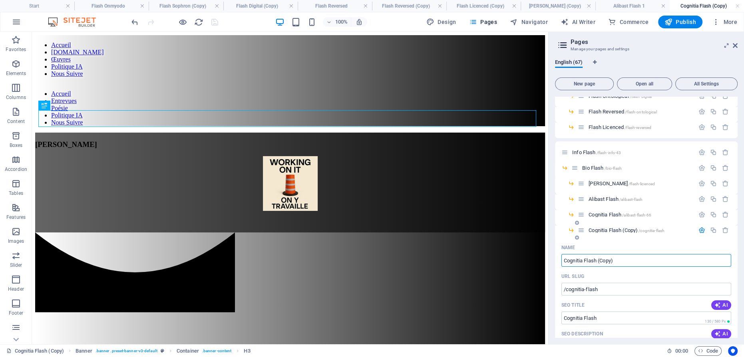
drag, startPoint x: 598, startPoint y: 260, endPoint x: 634, endPoint y: 256, distance: 35.8
click at [634, 256] on input "Cognitia Flash (Copy)" at bounding box center [646, 260] width 170 height 13
click at [571, 262] on input "Cognitia Flash" at bounding box center [646, 260] width 170 height 13
click at [571, 260] on input "Cognitia Flash" at bounding box center [646, 260] width 170 height 13
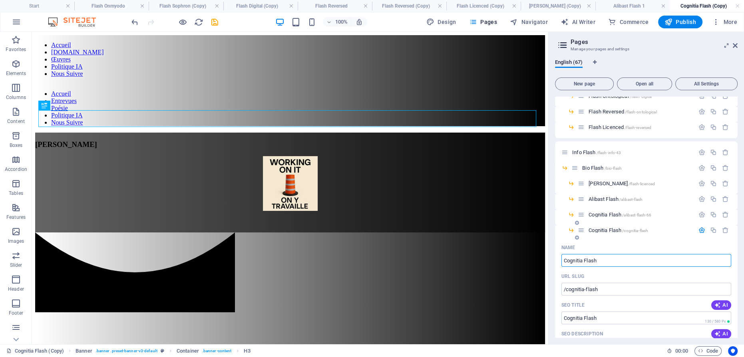
click at [571, 260] on input "Cognitia Flash" at bounding box center [646, 260] width 170 height 13
type input "Nestor Flash"
type input "/nestor-flash"
type input "Nestor Flash"
click at [700, 230] on icon "button" at bounding box center [702, 230] width 7 height 7
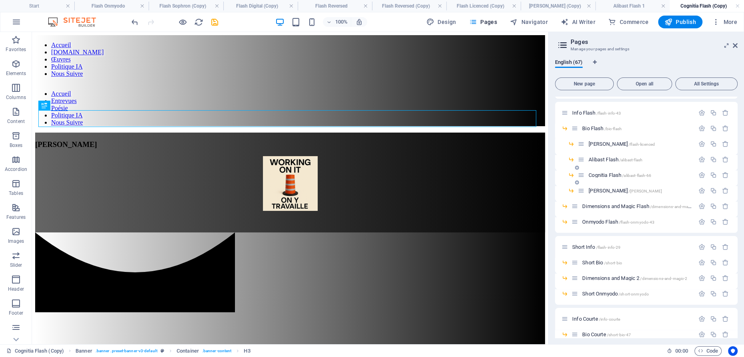
scroll to position [365, 0]
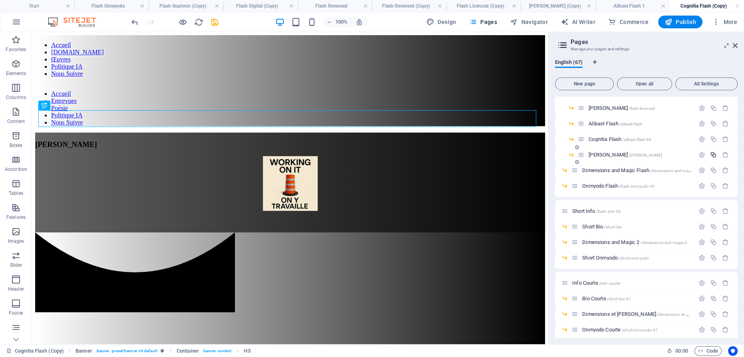
click at [712, 153] on icon "button" at bounding box center [713, 154] width 7 height 7
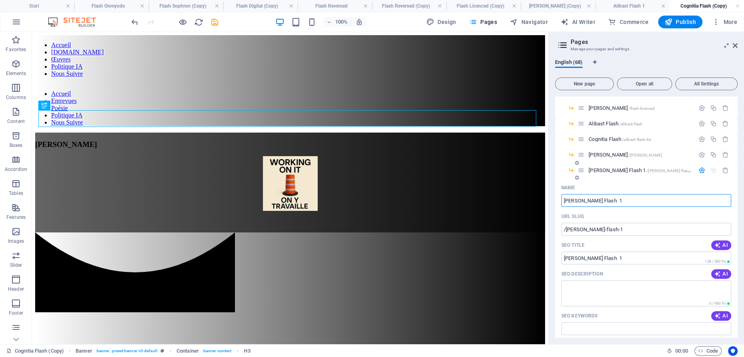
click at [600, 170] on span "Nestor Flash 1 /nestor-flash-1" at bounding box center [641, 170] width 105 height 6
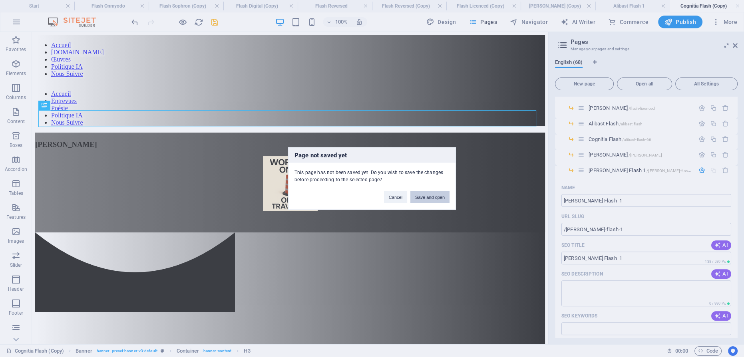
click at [440, 197] on button "Save and open" at bounding box center [429, 197] width 39 height 12
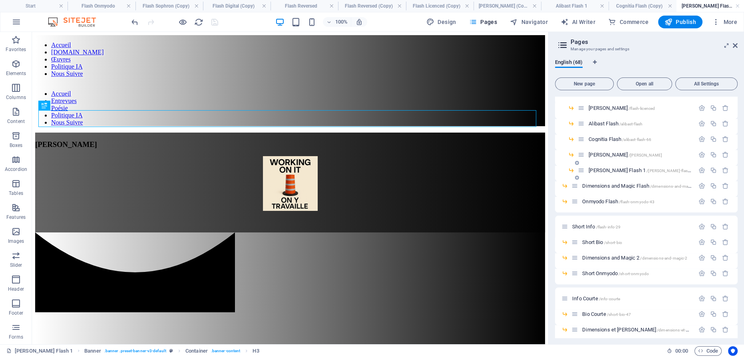
scroll to position [0, 0]
drag, startPoint x: 581, startPoint y: 172, endPoint x: 583, endPoint y: 189, distance: 17.3
click at [583, 189] on div "Start / Content /contenu Contenu /contenu-8 Flash Info /flash-info Flash Bio /f…" at bounding box center [646, 331] width 183 height 1201
drag, startPoint x: 572, startPoint y: 186, endPoint x: 592, endPoint y: 180, distance: 20.9
click at [592, 180] on div "Start / Content /contenu Contenu /contenu-8 Flash Info /flash-info Flash Bio /f…" at bounding box center [646, 323] width 183 height 1185
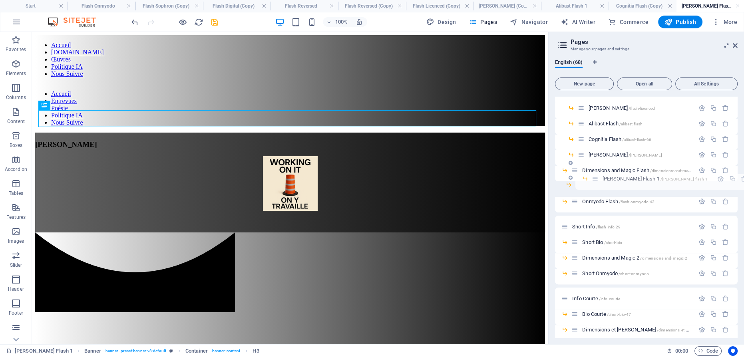
drag, startPoint x: 574, startPoint y: 187, endPoint x: 595, endPoint y: 178, distance: 22.2
click at [595, 178] on div "Start / Content /contenu Contenu /contenu-8 Flash Info /flash-info Flash Bio /f…" at bounding box center [646, 323] width 183 height 1185
click at [699, 185] on icon "button" at bounding box center [702, 186] width 7 height 7
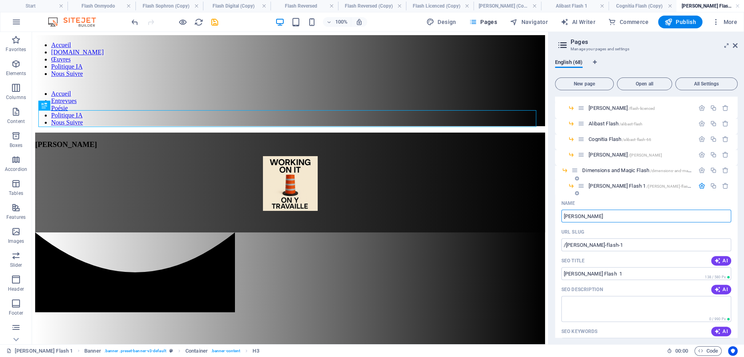
click at [573, 213] on input "Nestor Flash" at bounding box center [646, 216] width 170 height 13
type input "Nestor Flash"
type input "/nestor-flash-68"
type input "Nestor Flash"
click at [571, 214] on input "Nestor Flash" at bounding box center [646, 216] width 170 height 13
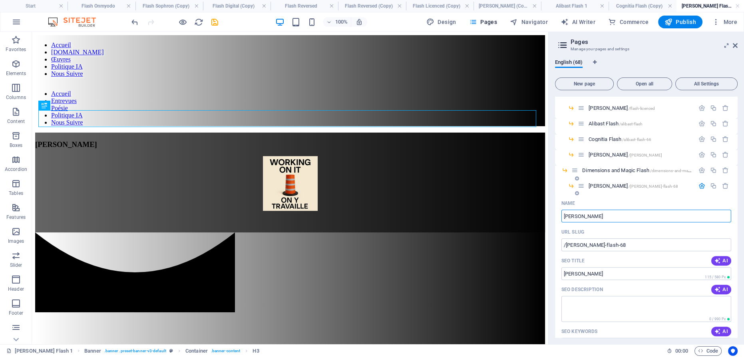
click at [571, 214] on input "Nestor Flash" at bounding box center [646, 216] width 170 height 13
type input "Reelle RealitéFlash"
type input "RFlash"
click at [569, 216] on input "Reelle Realité Flash" at bounding box center [646, 216] width 170 height 13
type input "Reelle Realité Flash"
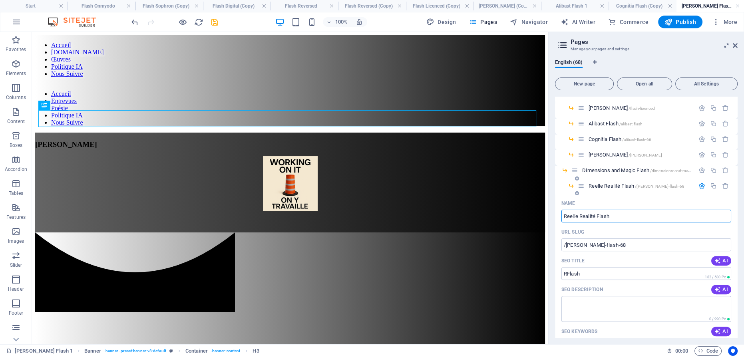
type input "Reelle Realité Flash"
click at [569, 215] on input "Reelle Realité Flash" at bounding box center [646, 216] width 170 height 13
type input "Réelle Realité Flash"
type input "Relle Realité Flash"
type input "Réelle Realité Flash"
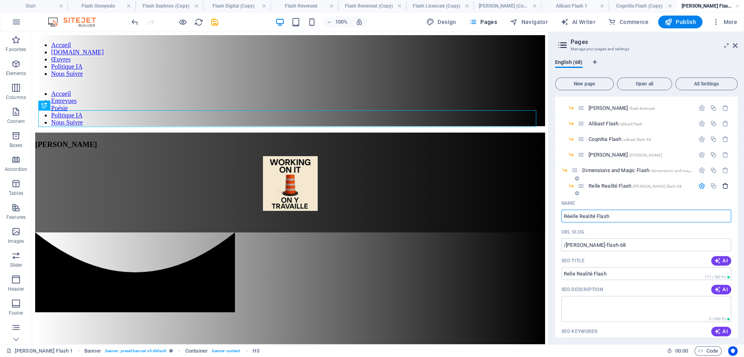
type input "Réelle Realité Flash"
click at [701, 185] on icon "button" at bounding box center [702, 186] width 7 height 7
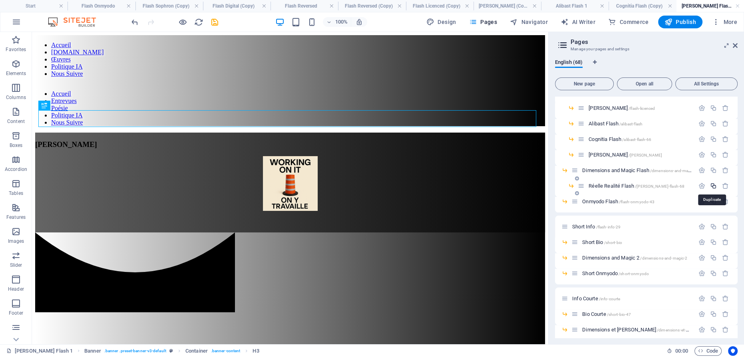
click at [711, 186] on icon "button" at bounding box center [713, 186] width 7 height 7
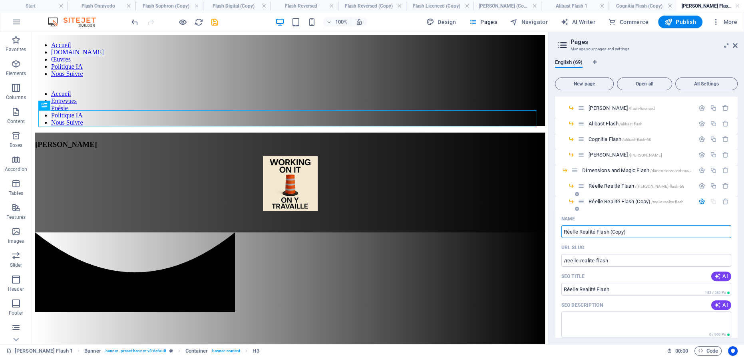
click at [630, 200] on span "Réelle Realité Flash (Copy) /reelle-realite-flash" at bounding box center [636, 202] width 95 height 6
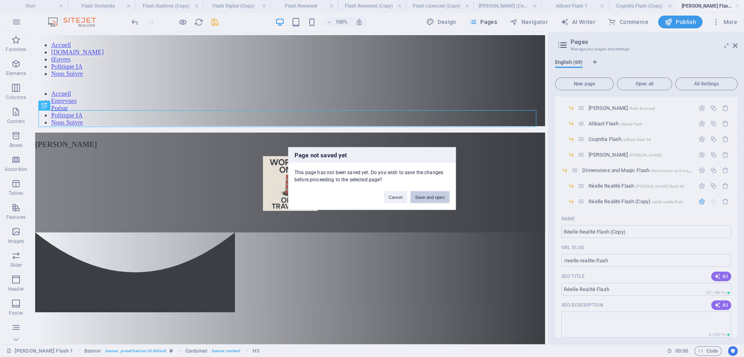
click at [440, 198] on button "Save and open" at bounding box center [429, 197] width 39 height 12
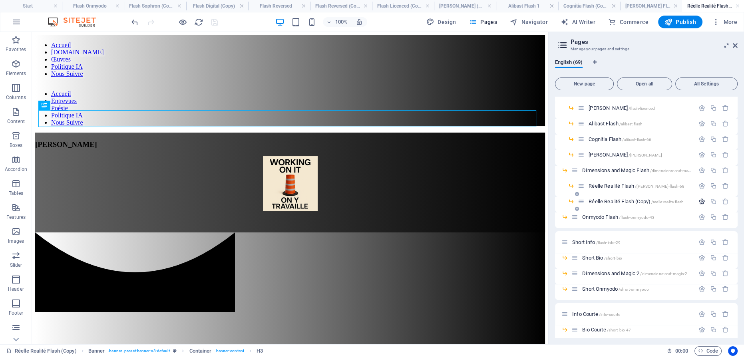
click at [701, 201] on icon "button" at bounding box center [702, 201] width 7 height 7
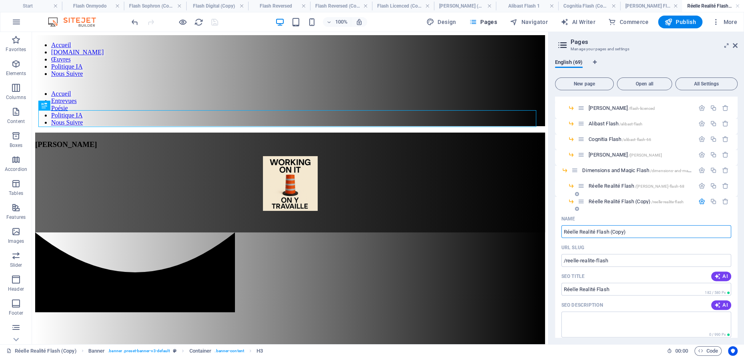
drag, startPoint x: 609, startPoint y: 231, endPoint x: 639, endPoint y: 229, distance: 29.6
click at [639, 229] on input "Réelle Realité Flash (Copy)" at bounding box center [646, 231] width 170 height 13
click at [558, 226] on div "Name Réelle Realité Flash ​ URL SLUG /reelle-realite-flash ​ SEO Title AI Réell…" at bounding box center [646, 358] width 183 height 290
drag, startPoint x: 596, startPoint y: 230, endPoint x: 554, endPoint y: 231, distance: 42.4
click at [554, 229] on div "English (69) New page Open all All Settings Start / Content /contenu Contenu /c…" at bounding box center [646, 199] width 195 height 292
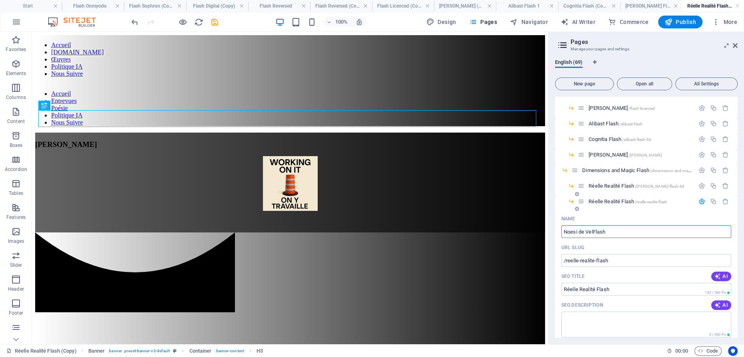
type input "Noesi de Vel Flash"
type input "/noesi-de-velflash"
type input "Noesi de VelFlash"
type input "Noesi de Vel Flash"
type input "/noesi-de-vel-flash"
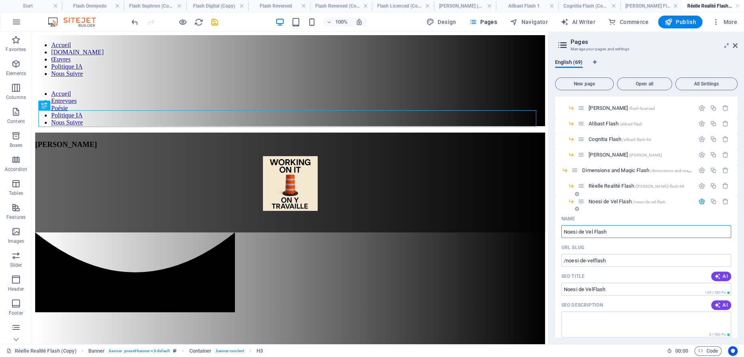
type input "Noesi de Vel Flash"
click at [701, 201] on icon "button" at bounding box center [702, 201] width 7 height 7
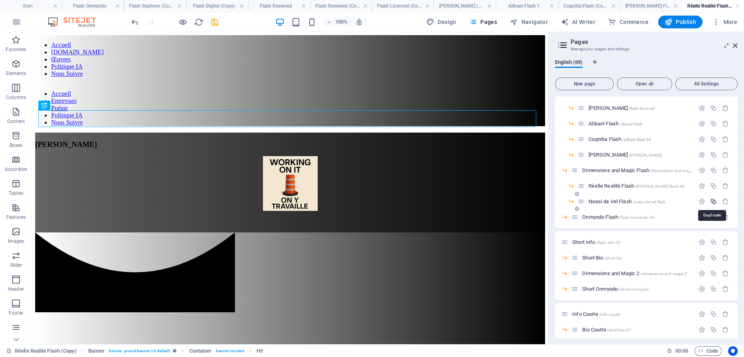
click at [714, 200] on icon "button" at bounding box center [713, 201] width 7 height 7
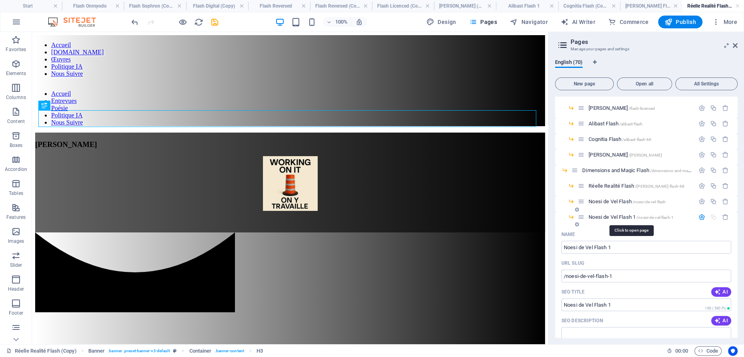
click at [613, 217] on span "Noesi de Vel Flash 1 /noesi-de-vel-flash-1" at bounding box center [631, 217] width 85 height 6
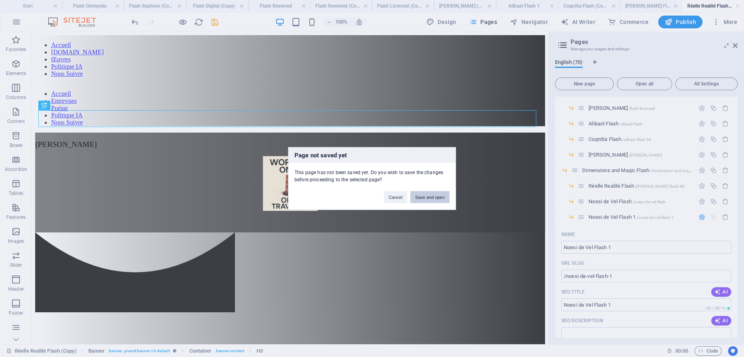
drag, startPoint x: 434, startPoint y: 198, endPoint x: 404, endPoint y: 163, distance: 46.0
click at [434, 198] on button "Save and open" at bounding box center [429, 197] width 39 height 12
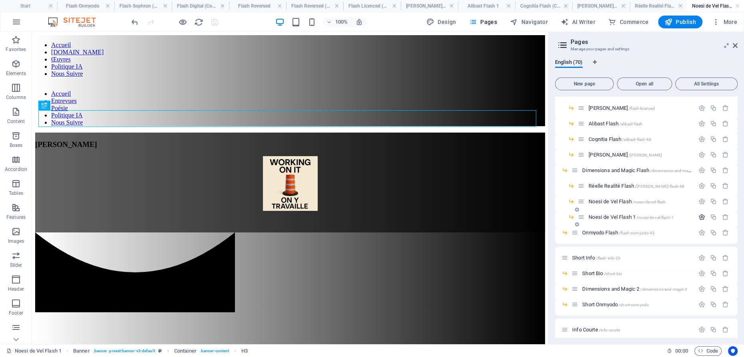
click at [701, 216] on icon "button" at bounding box center [702, 217] width 7 height 7
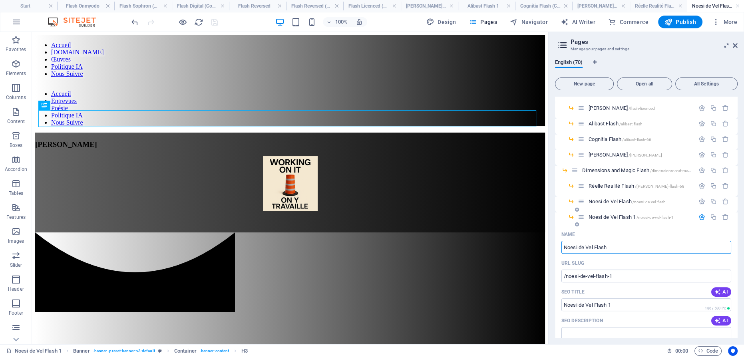
click at [614, 246] on input "Noesi de Vel Flash" at bounding box center [646, 247] width 170 height 13
type input "Noesi de Vel Flash"
type input "/noesi-de-vel-flash-70"
type input "Noesi de Vel Flash"
click at [594, 246] on input "Noesi de Vel Flash" at bounding box center [646, 247] width 170 height 13
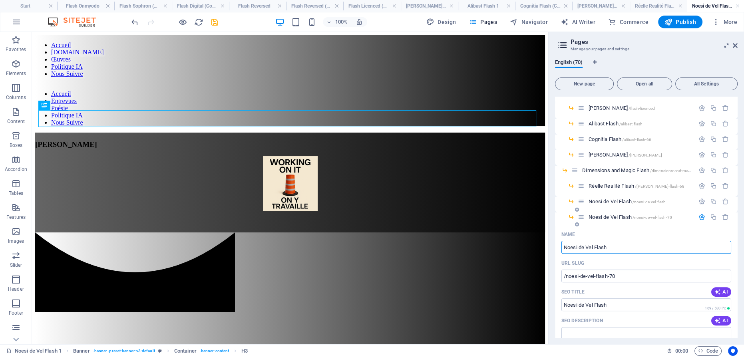
type input "Noesi de Vel Flash"
drag, startPoint x: 595, startPoint y: 246, endPoint x: 555, endPoint y: 246, distance: 39.6
type input "Zendoria Flash"
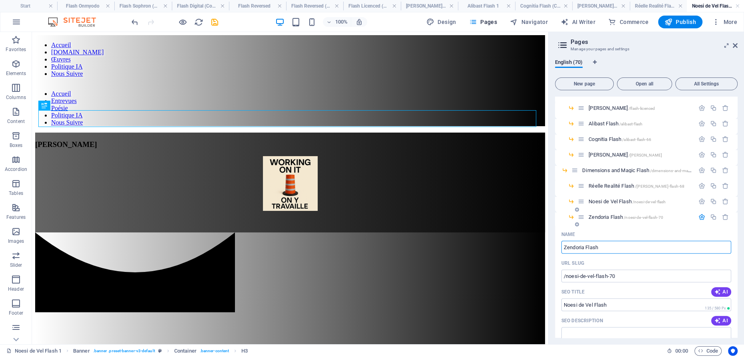
type input "Zendoria Flash"
click at [701, 215] on icon "button" at bounding box center [702, 217] width 7 height 7
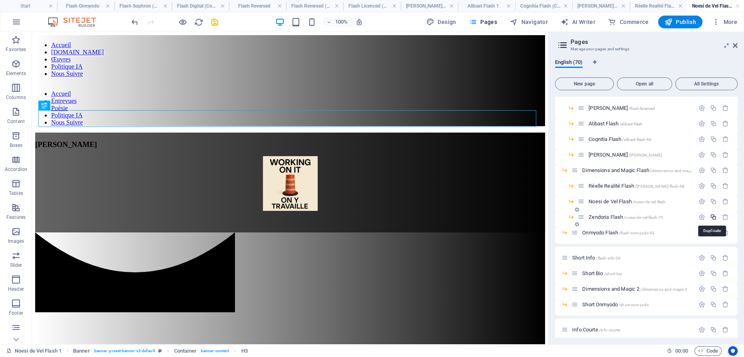
click at [713, 216] on icon "button" at bounding box center [713, 217] width 7 height 7
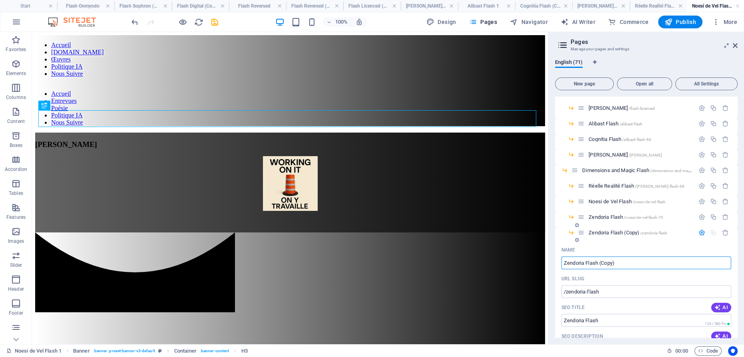
click at [621, 264] on input "Zendoria Flash (Copy)" at bounding box center [646, 263] width 170 height 13
click at [569, 264] on input "Zendoria Flash (Copy)" at bounding box center [646, 263] width 170 height 13
click at [620, 263] on input "Sophron Flash (Copy)" at bounding box center [646, 263] width 170 height 13
click at [619, 263] on input "Sophron Flash (Copy)" at bounding box center [646, 263] width 170 height 13
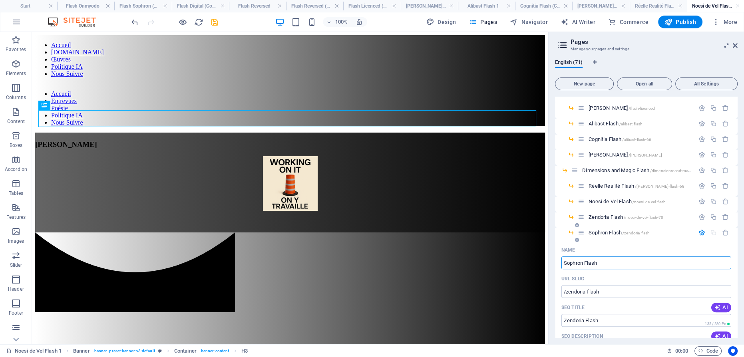
type input "Sophron Flash"
click at [699, 233] on icon "button" at bounding box center [702, 232] width 7 height 7
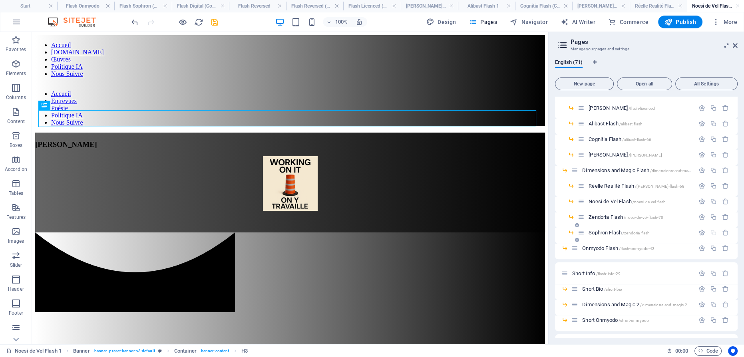
click at [604, 232] on span "Sophron Flash /zendoria-flash" at bounding box center [619, 233] width 61 height 6
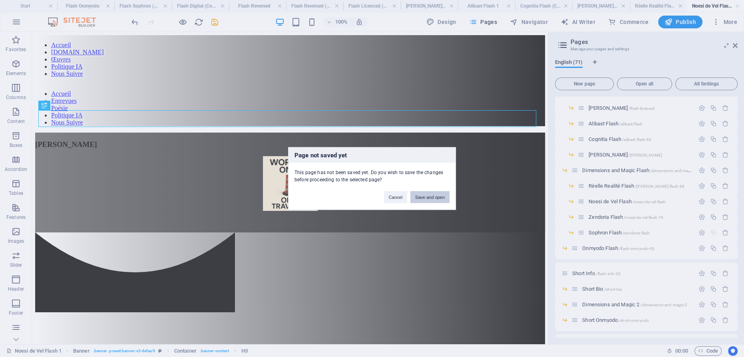
click at [432, 196] on button "Save and open" at bounding box center [429, 197] width 39 height 12
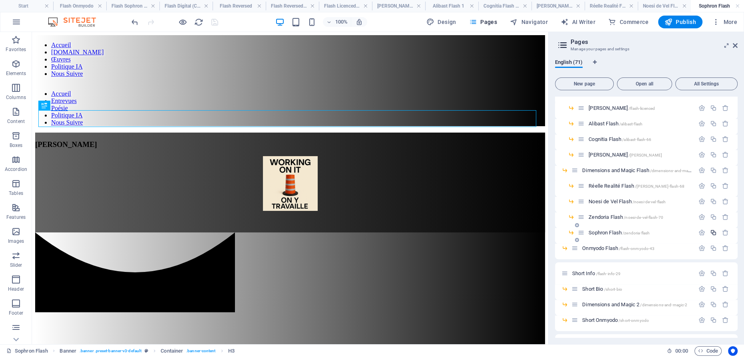
click at [712, 232] on icon "button" at bounding box center [713, 232] width 7 height 7
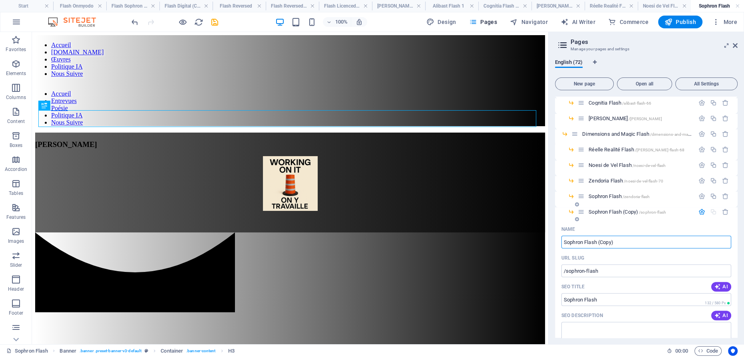
scroll to position [438, 0]
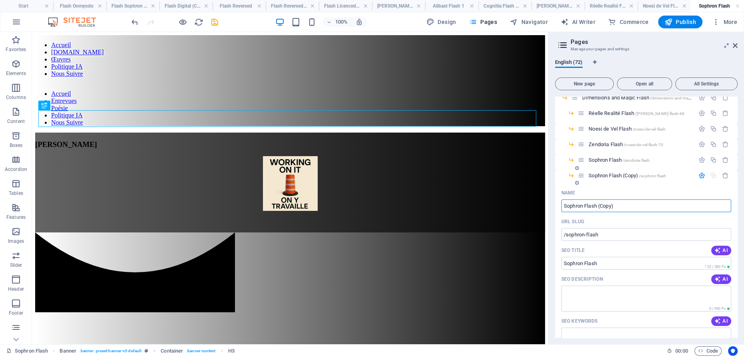
click at [605, 175] on span "Sophron Flash (Copy) /sophron-flash" at bounding box center [628, 176] width 78 height 6
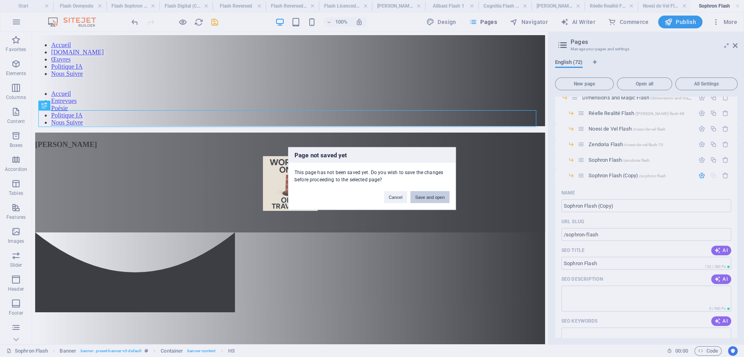
click at [429, 197] on button "Save and open" at bounding box center [429, 197] width 39 height 12
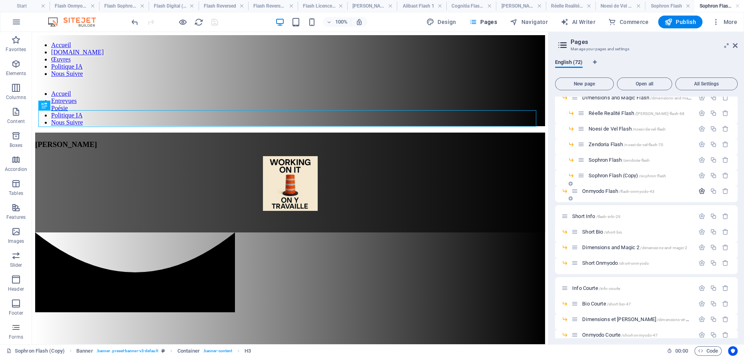
scroll to position [0, 0]
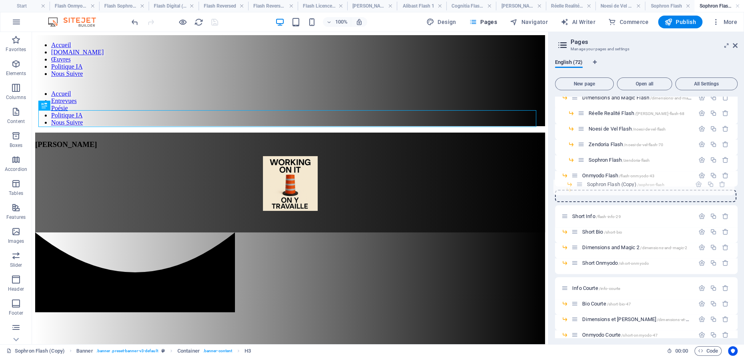
drag, startPoint x: 580, startPoint y: 176, endPoint x: 579, endPoint y: 187, distance: 11.3
click at [579, 187] on div "Start / Content /contenu Contenu /contenu-8 Flash Info /flash-info Flash Bio /f…" at bounding box center [646, 282] width 183 height 1247
click at [699, 189] on icon "button" at bounding box center [702, 191] width 7 height 7
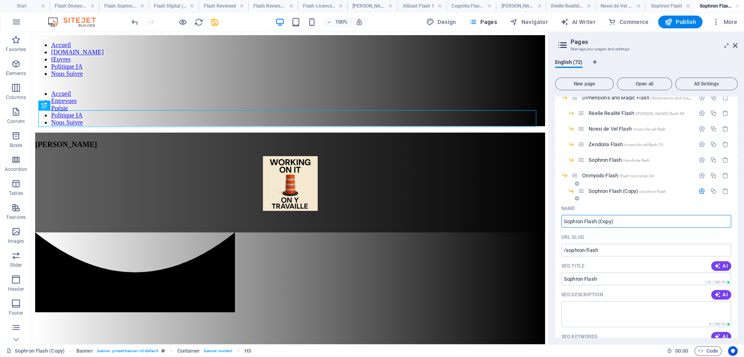
drag, startPoint x: 599, startPoint y: 220, endPoint x: 624, endPoint y: 217, distance: 25.8
click at [624, 217] on input "Sophron Flash (Copy)" at bounding box center [646, 221] width 170 height 13
click at [569, 221] on input "Sophron Flash" at bounding box center [646, 221] width 170 height 13
type input "Sophron FlashNumérique F"
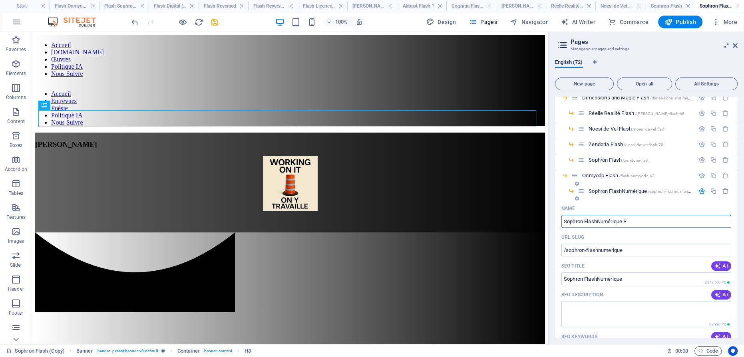
type input "/sophron-flashnumerique"
type input "Sophron FlashNumérique"
click at [598, 219] on input "Sophron FlashNumérique Flash" at bounding box center [646, 221] width 170 height 13
type input "Sophron FlashNumérique Flash"
type input "/sophron-flashnumerique-flash"
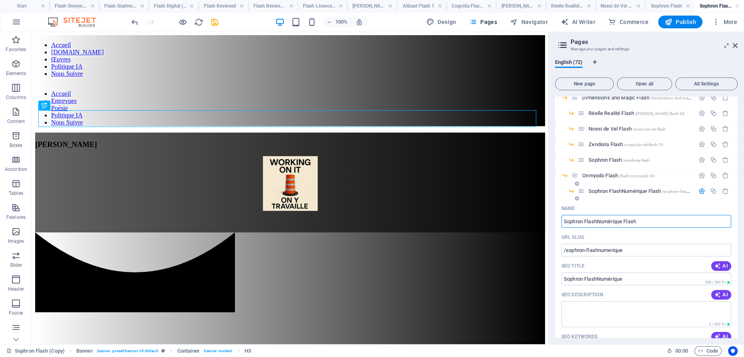
type input "Sophron FlashNumérique Flash"
click at [598, 220] on input "Sophron FlashNumérique Flash" at bounding box center [646, 221] width 170 height 13
type input "Numérique Flash"
type input "/sophron-flasnumerique-flash"
type input "Sophron FlasNumérique Flash"
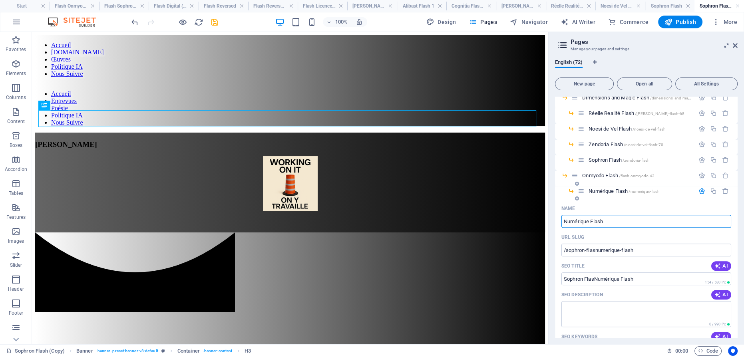
type input "Numérique Flash"
type input "/numerique-flash"
type input "Numérique Flash"
click at [699, 190] on icon "button" at bounding box center [702, 191] width 7 height 7
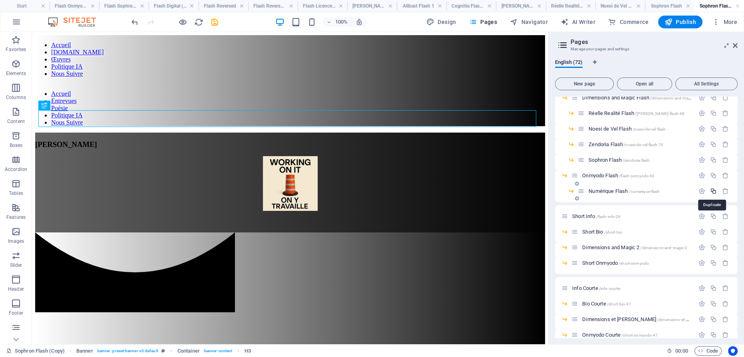
click at [711, 190] on icon "button" at bounding box center [713, 191] width 7 height 7
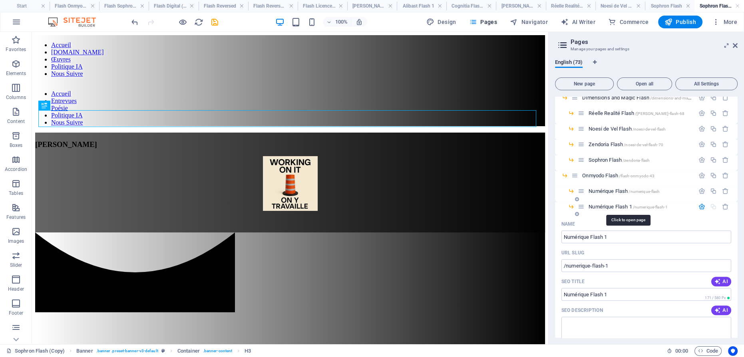
click at [612, 205] on span "Numérique Flash 1 /numerique-flash-1" at bounding box center [628, 207] width 79 height 6
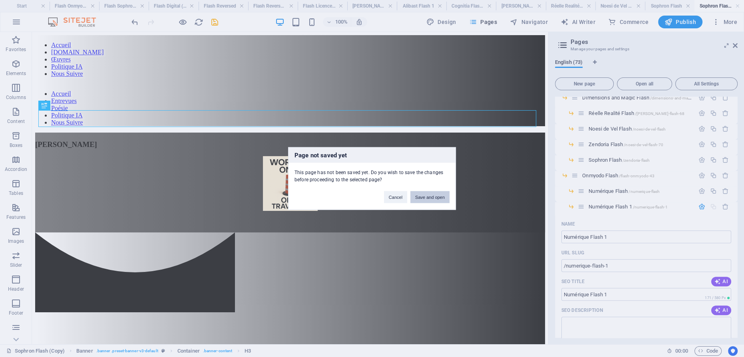
click at [424, 199] on button "Save and open" at bounding box center [429, 197] width 39 height 12
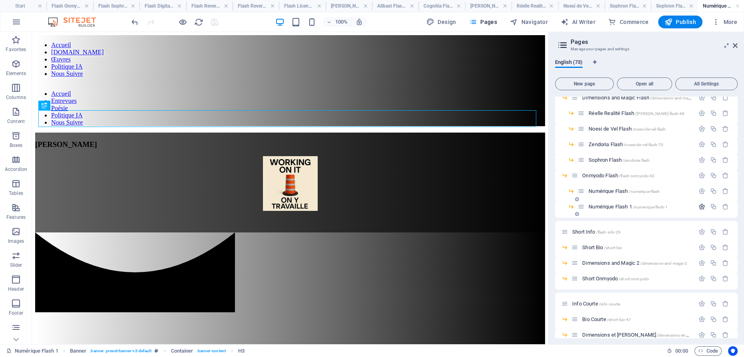
click at [699, 205] on icon "button" at bounding box center [702, 206] width 7 height 7
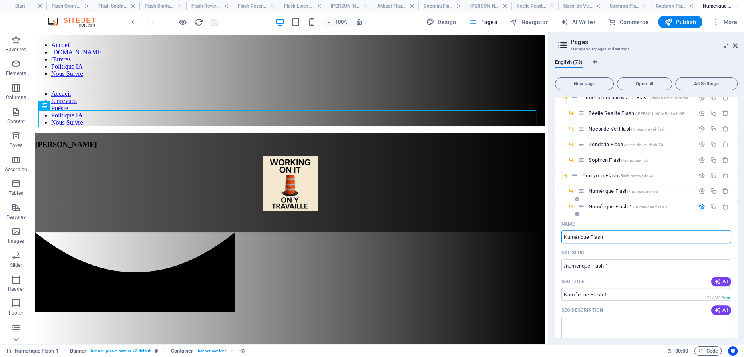
type input "Numérique Flash"
type input "/numerique-flash-73"
type input "Numérique Flash"
click at [577, 237] on input "Numérique Flash" at bounding box center [646, 237] width 170 height 13
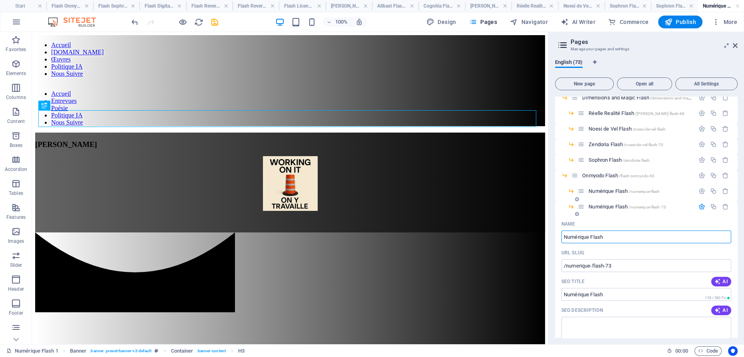
type input "Numérique Flash"
type input "Flash"
type input "NumériqueFlash"
type input "Ontologique Flash"
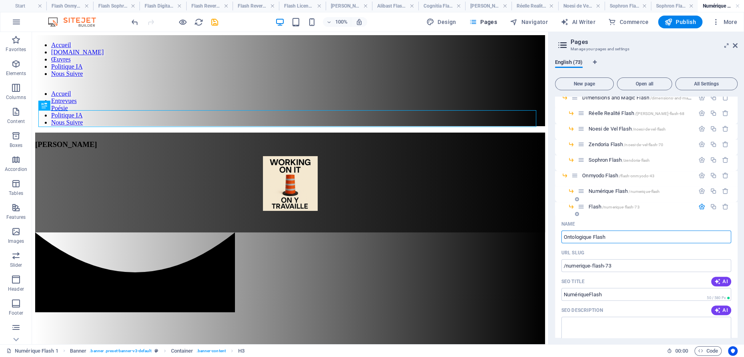
type input "Flash"
type input "Ontologique Flash"
click at [699, 206] on icon "button" at bounding box center [702, 206] width 7 height 7
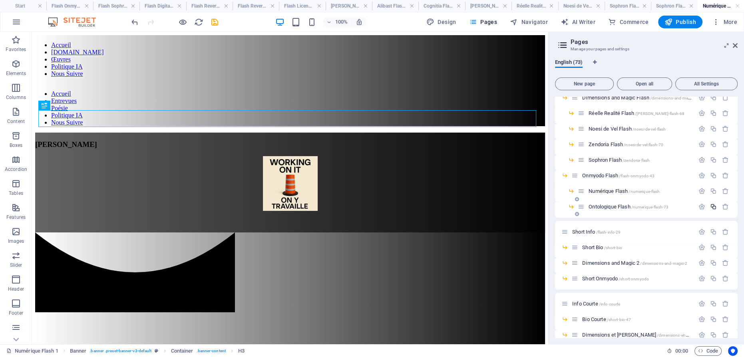
click at [712, 205] on icon "button" at bounding box center [713, 206] width 7 height 7
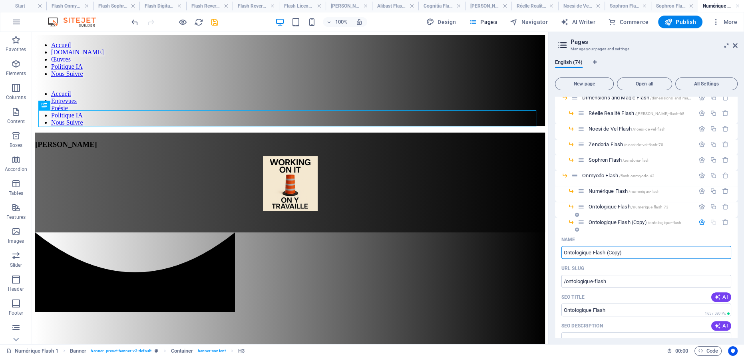
click at [607, 250] on input "Ontologique Flash (Copy)" at bounding box center [646, 252] width 170 height 13
type input "Ontologique Inversé Flash"
type input "/ontologique-inversflash"
type input "Ontologique Inversé Flash"
type input "/ontologique-inverse-flash"
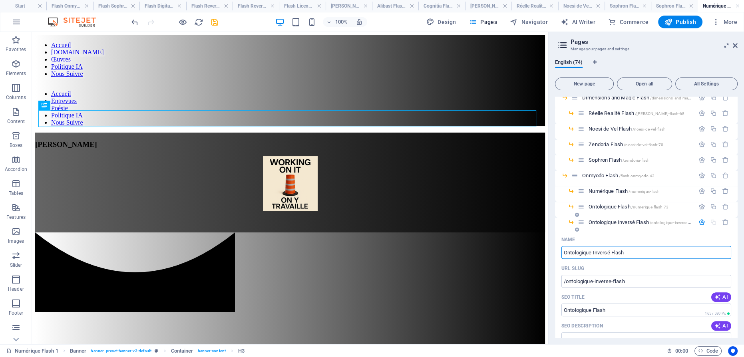
click at [580, 251] on input "Ontologique Inversé Flash" at bounding box center [646, 252] width 170 height 13
type input "Inversé Flash"
type input "/inverse-flash"
type input "Inversé Flash"
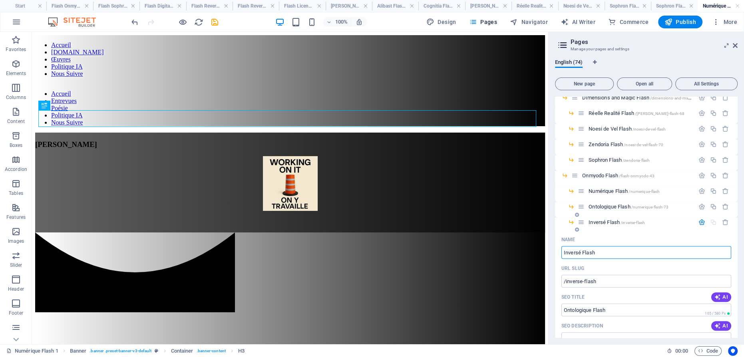
click at [599, 220] on span "Inversé Flash /inverse-flash" at bounding box center [617, 222] width 56 height 6
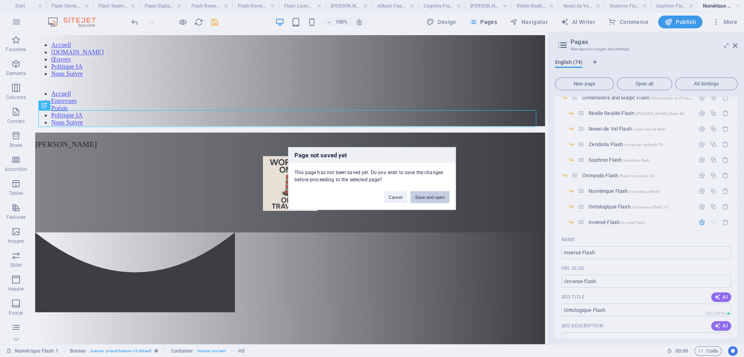
click at [436, 198] on button "Save and open" at bounding box center [429, 197] width 39 height 12
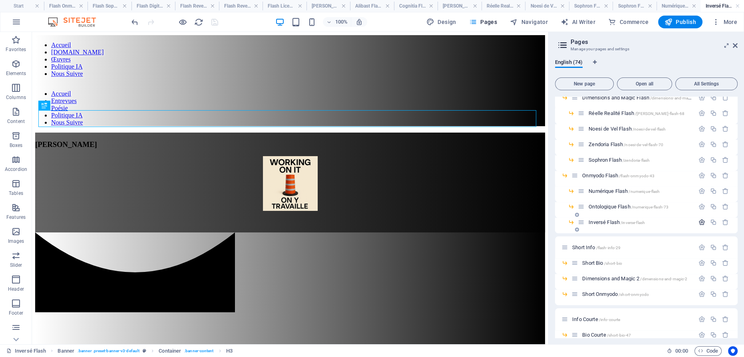
click at [699, 219] on icon "button" at bounding box center [702, 222] width 7 height 7
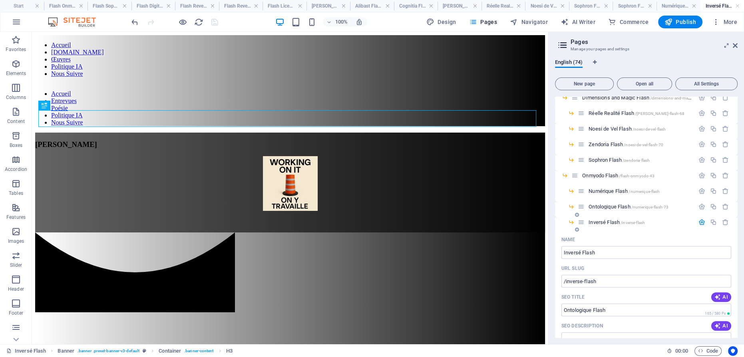
click at [699, 221] on icon "button" at bounding box center [702, 222] width 7 height 7
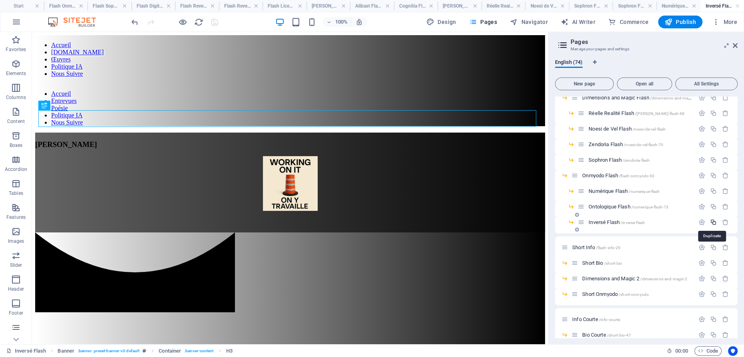
click at [713, 221] on icon "button" at bounding box center [713, 222] width 7 height 7
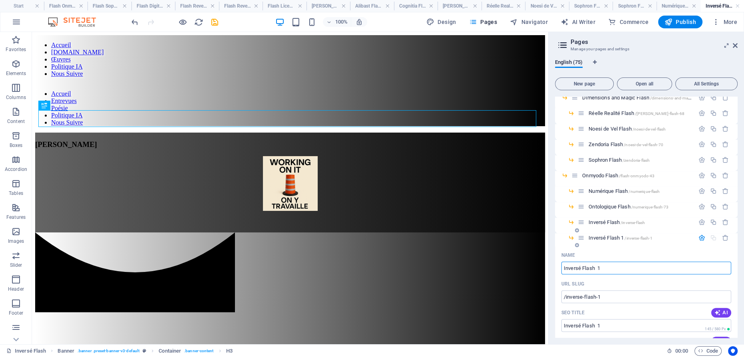
click at [605, 267] on input "Inversé Flash 1" at bounding box center [646, 268] width 170 height 13
type input "Inversé Flash"
type input "/inverse-flash-75"
type input "Inversé Flash"
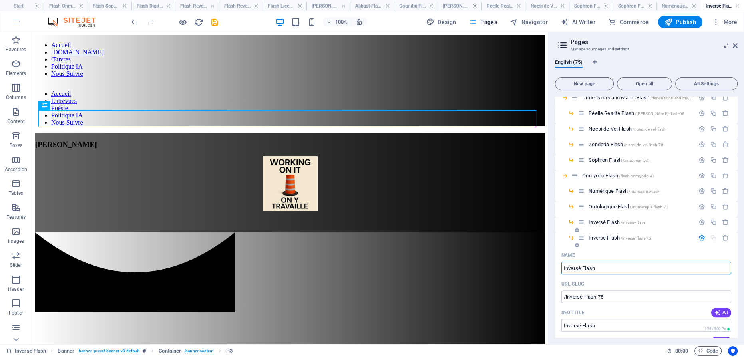
type input "Inversé Flash"
click at [575, 266] on input "Inversé Flash" at bounding box center [646, 268] width 170 height 13
type input "Inversé Flash"
click at [575, 268] on input "Inversé Flash" at bounding box center [646, 268] width 170 height 13
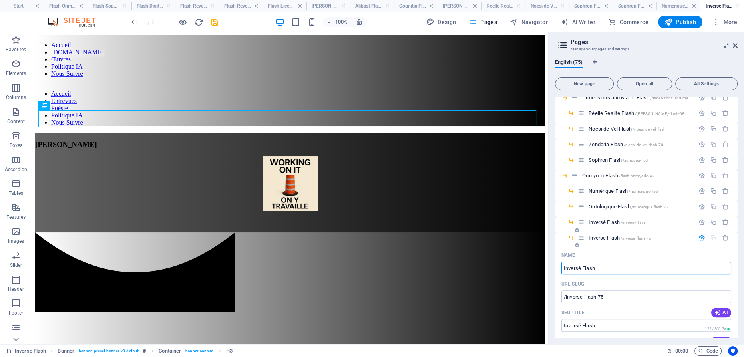
click at [575, 268] on input "Inversé Flash" at bounding box center [646, 268] width 170 height 13
type input "Lo Flash"
type input "Loicen Flash"
type input "Licrn Flash"
type input "Lo Flash"
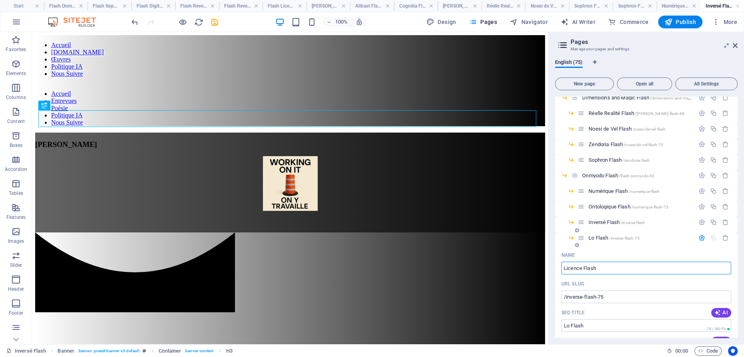
type input "Licenced Flash"
type input "Licrn Flash"
type input "Licenced Flash"
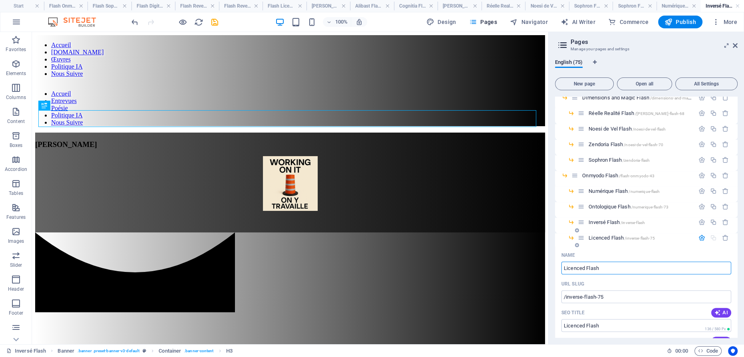
click at [603, 238] on span "Licenced Flash /inverse-flash-75" at bounding box center [622, 238] width 66 height 6
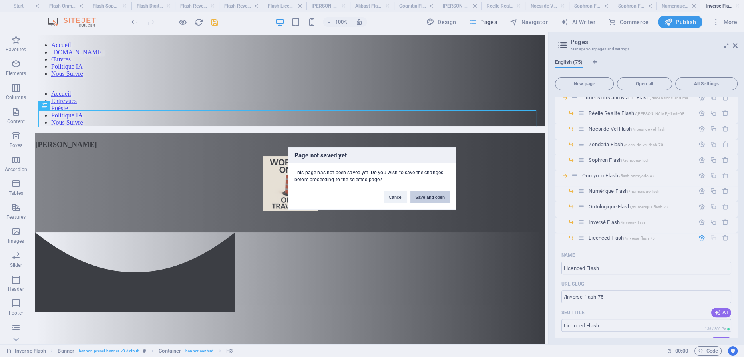
click at [436, 195] on button "Save and open" at bounding box center [429, 197] width 39 height 12
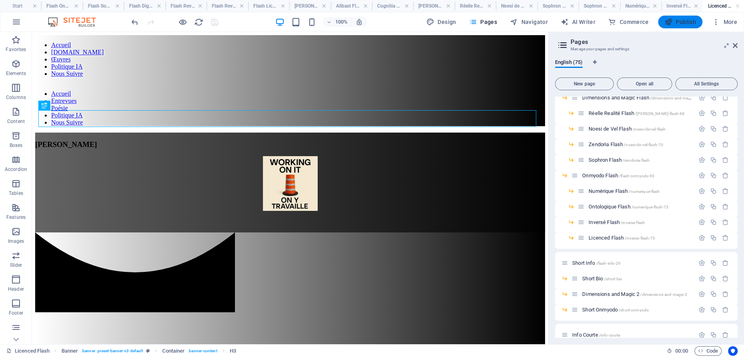
drag, startPoint x: 677, startPoint y: 23, endPoint x: 653, endPoint y: 4, distance: 31.1
click at [677, 23] on span "Publish" at bounding box center [681, 22] width 32 height 8
